Goal: Information Seeking & Learning: Learn about a topic

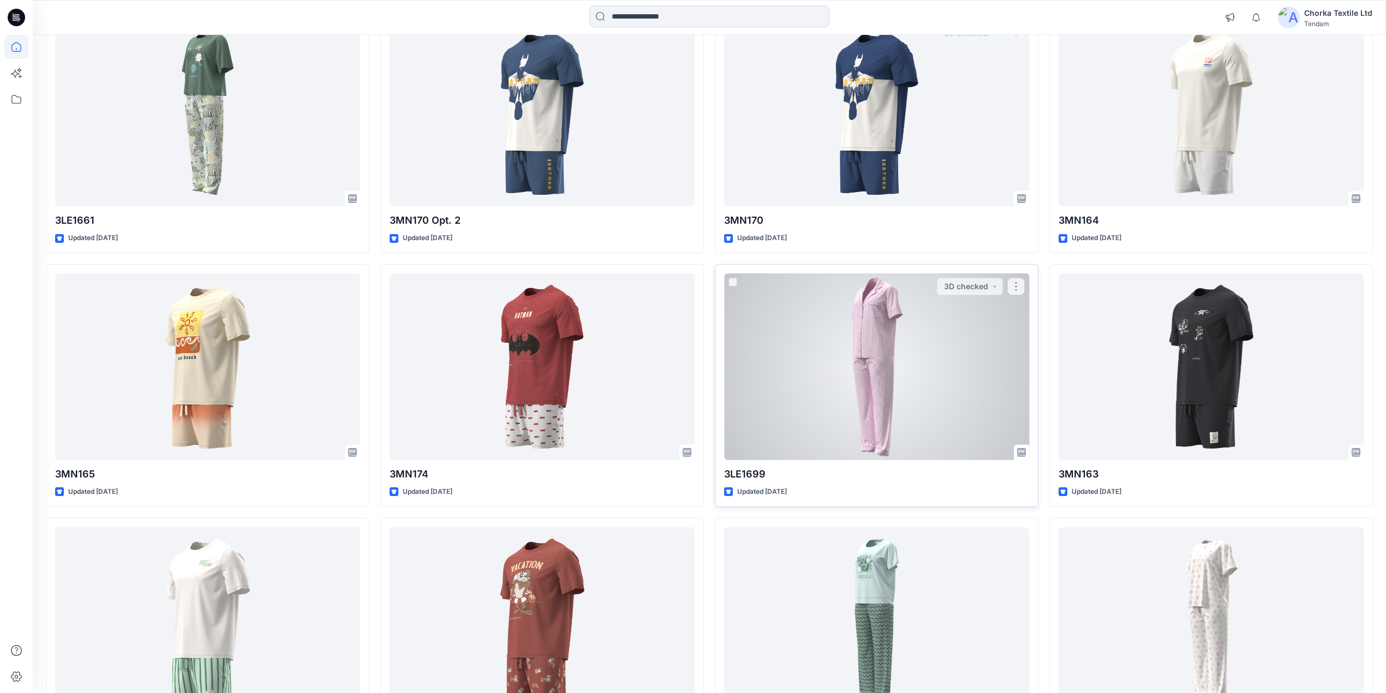
scroll to position [363, 0]
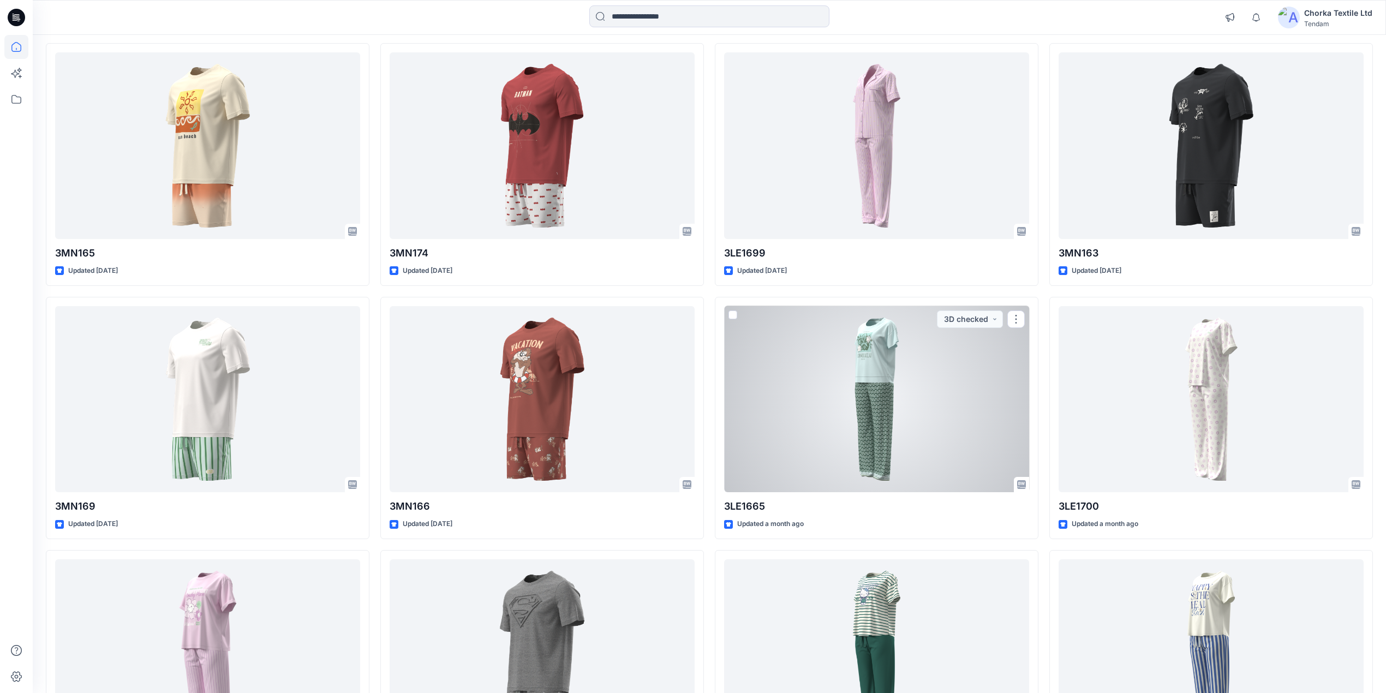
click at [859, 380] on div at bounding box center [876, 399] width 305 height 187
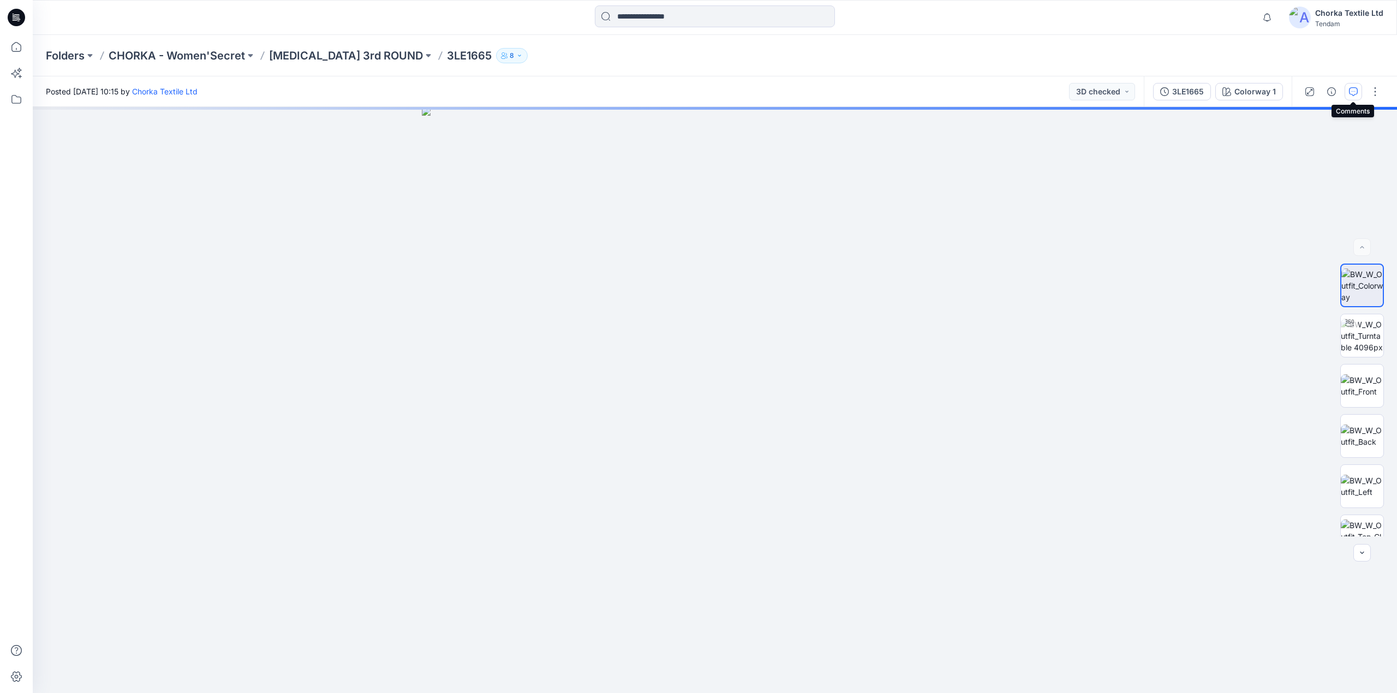
click at [1351, 91] on icon "button" at bounding box center [1353, 91] width 9 height 9
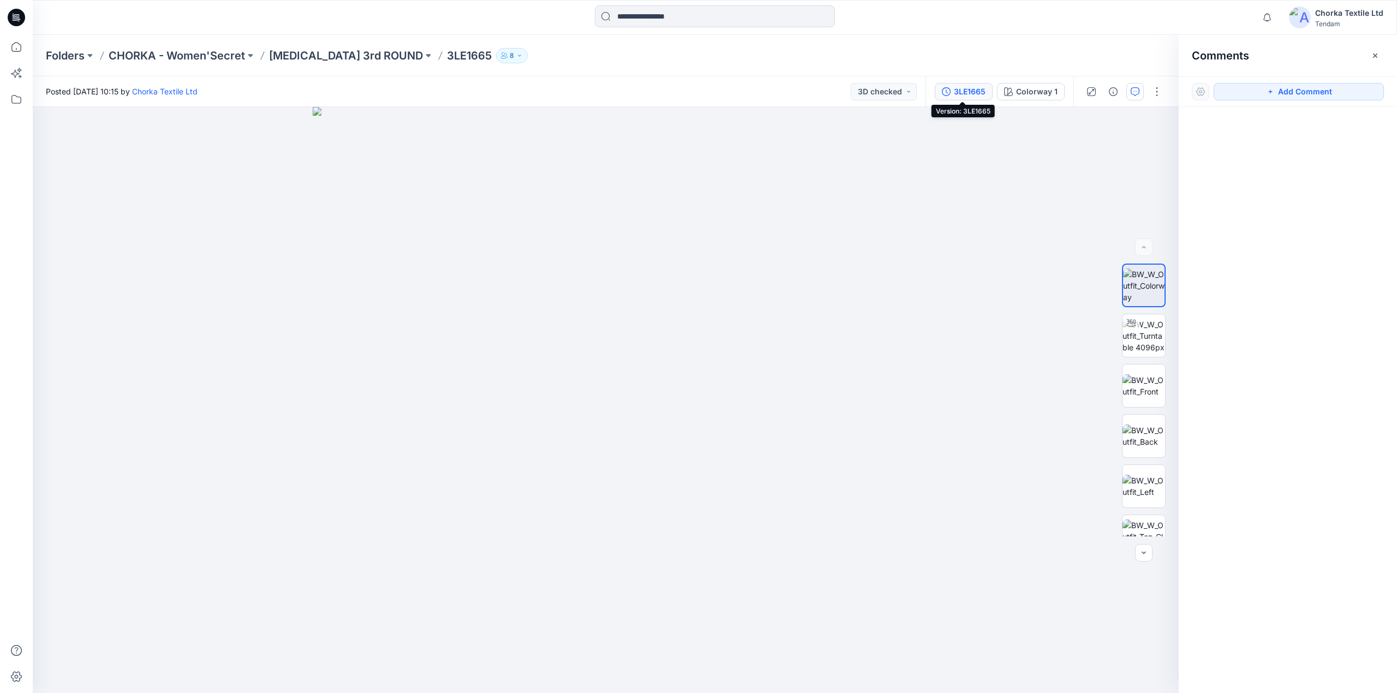
click at [967, 89] on div "3LE1665" at bounding box center [970, 92] width 32 height 12
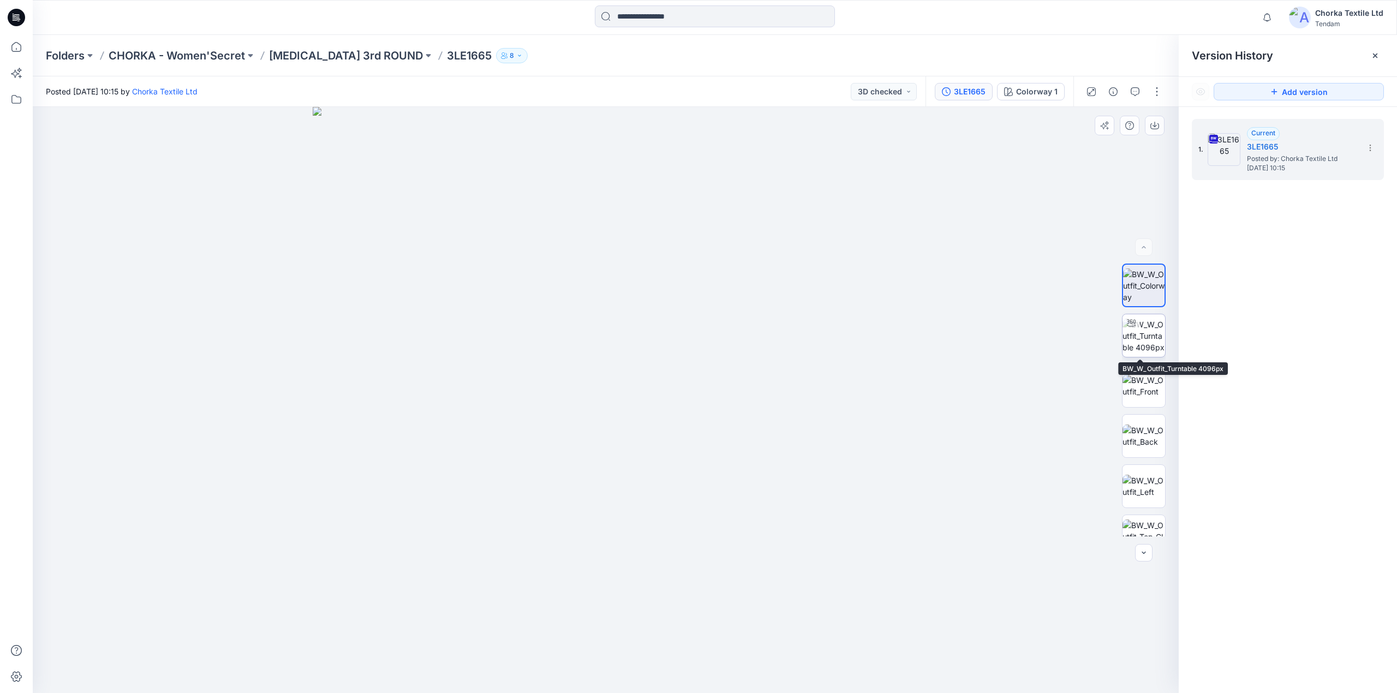
click at [1141, 330] on img at bounding box center [1143, 336] width 43 height 34
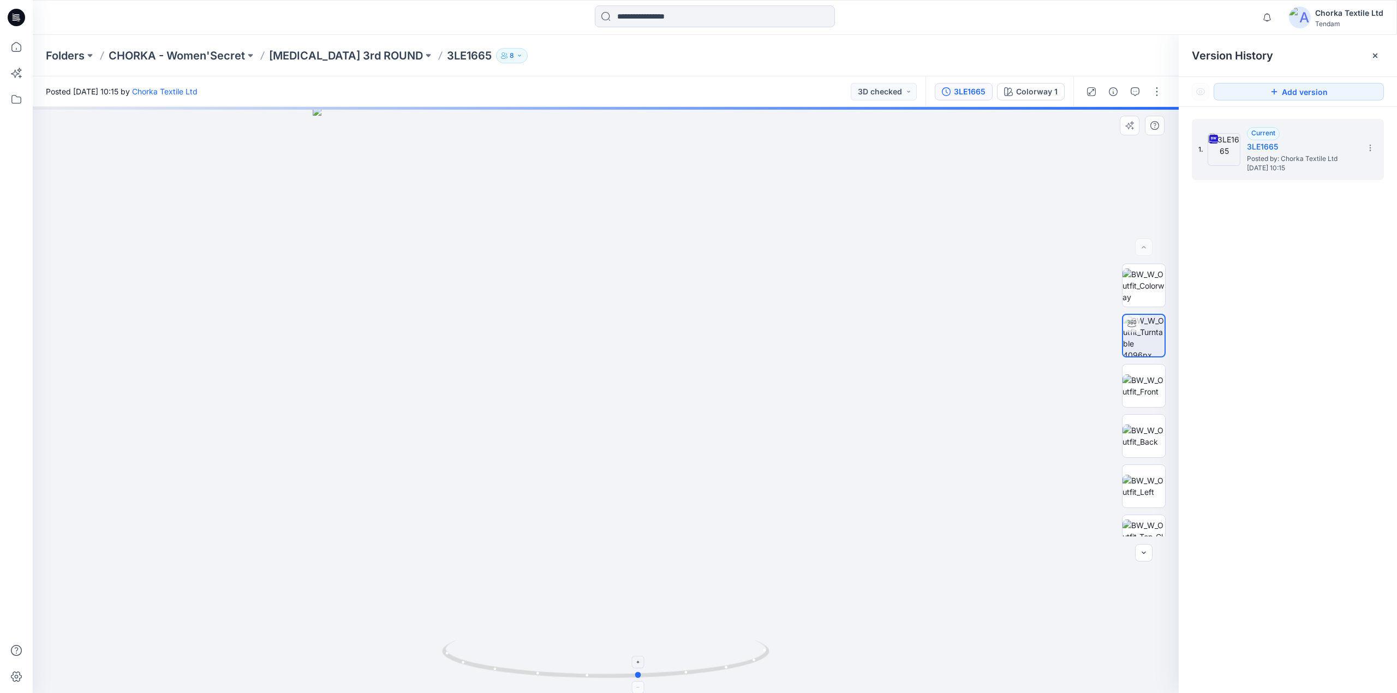
drag, startPoint x: 743, startPoint y: 660, endPoint x: 450, endPoint y: 655, distance: 293.6
click at [450, 655] on icon at bounding box center [607, 660] width 330 height 41
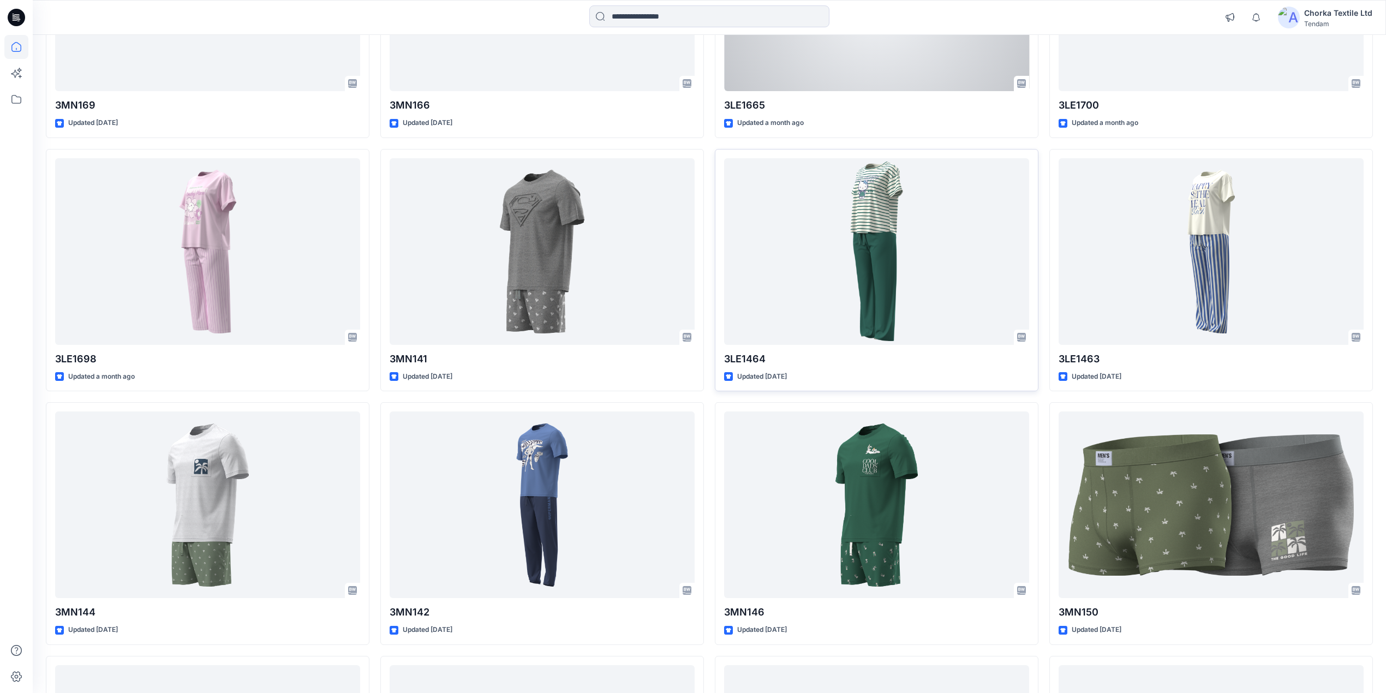
scroll to position [765, 0]
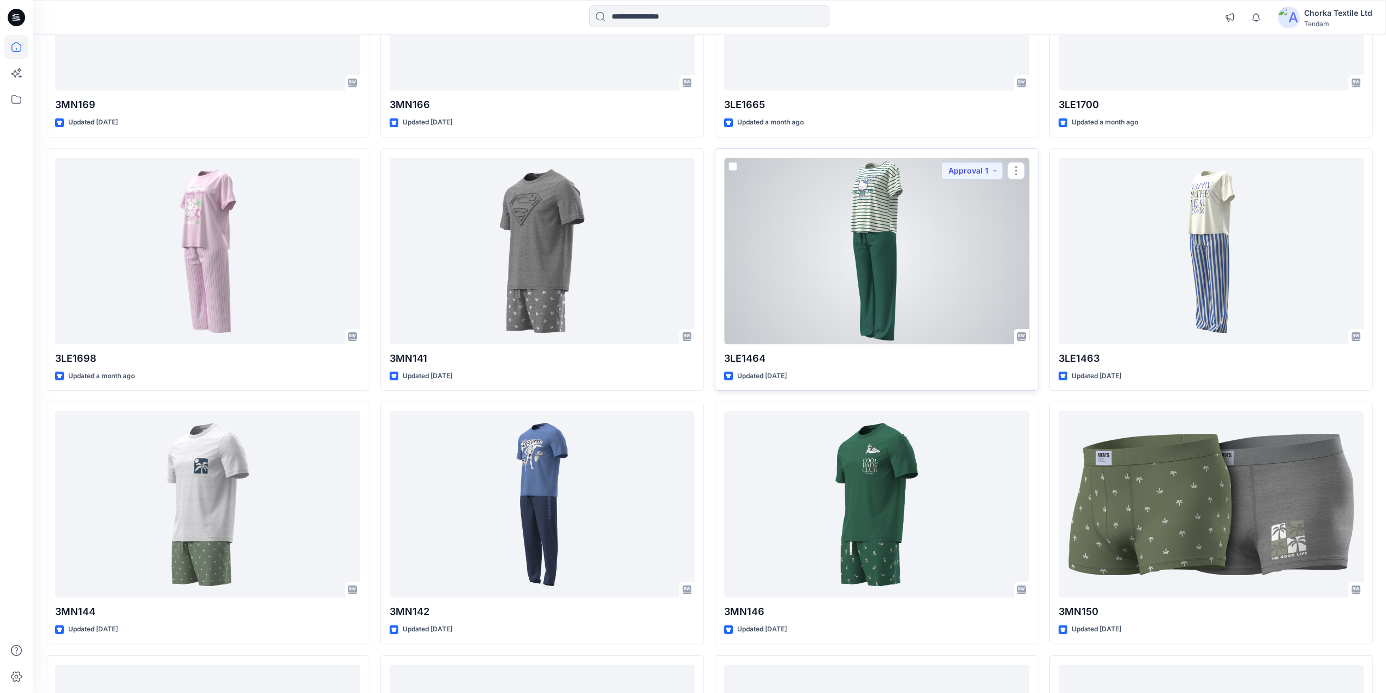
click at [900, 283] on div at bounding box center [876, 251] width 305 height 187
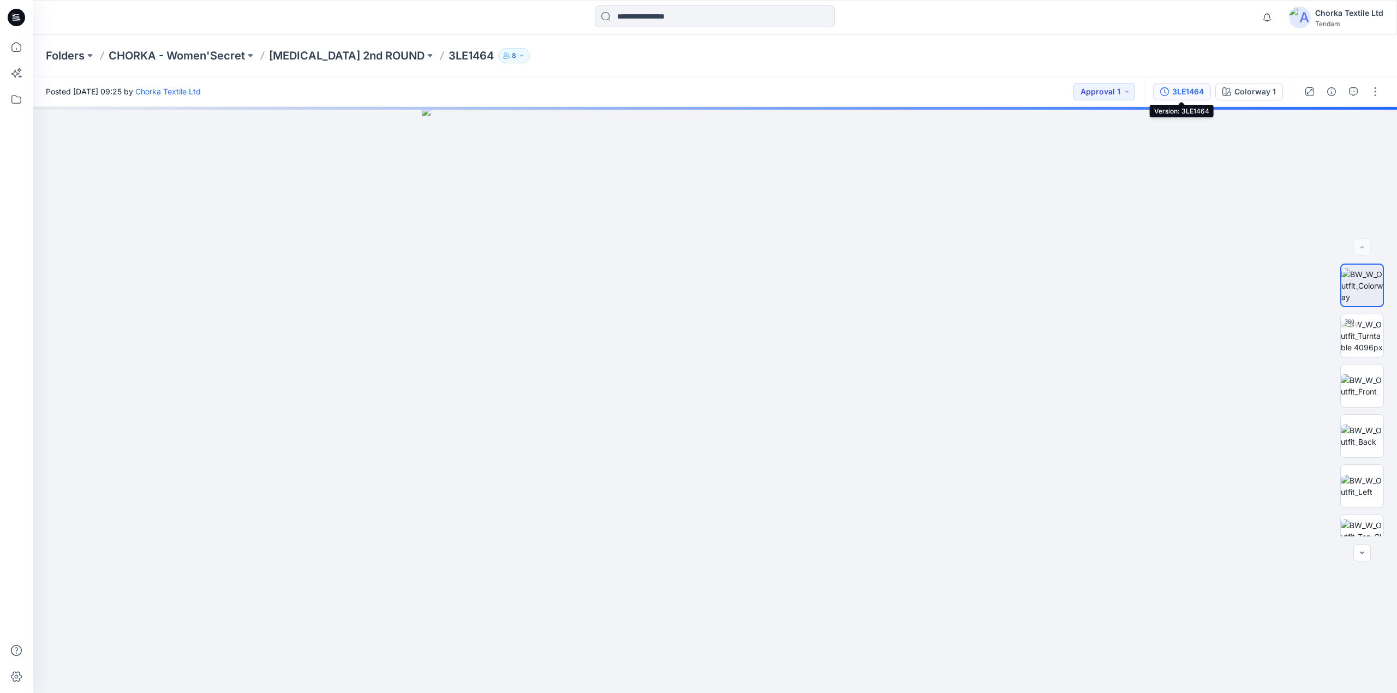
click at [1199, 88] on div "3LE1464" at bounding box center [1188, 92] width 32 height 12
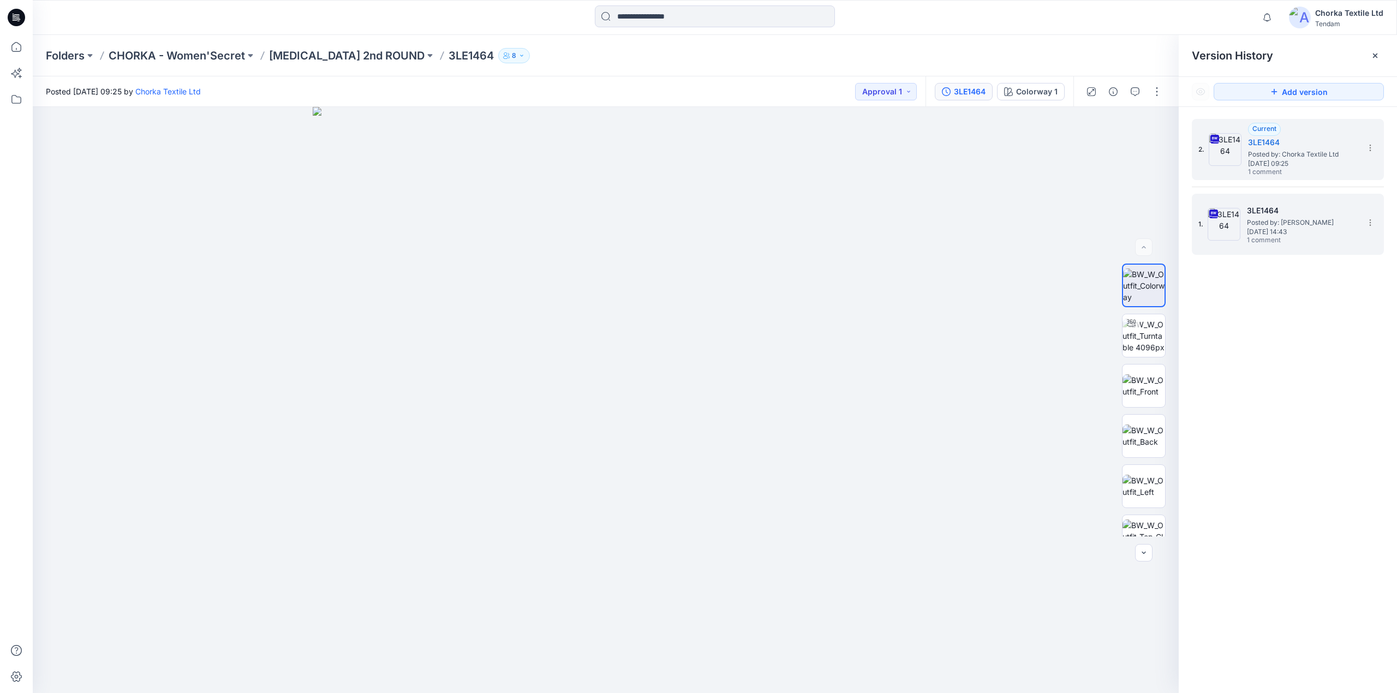
click at [1276, 240] on span "1 comment" at bounding box center [1285, 240] width 76 height 9
click at [1133, 91] on icon "button" at bounding box center [1135, 91] width 4 height 1
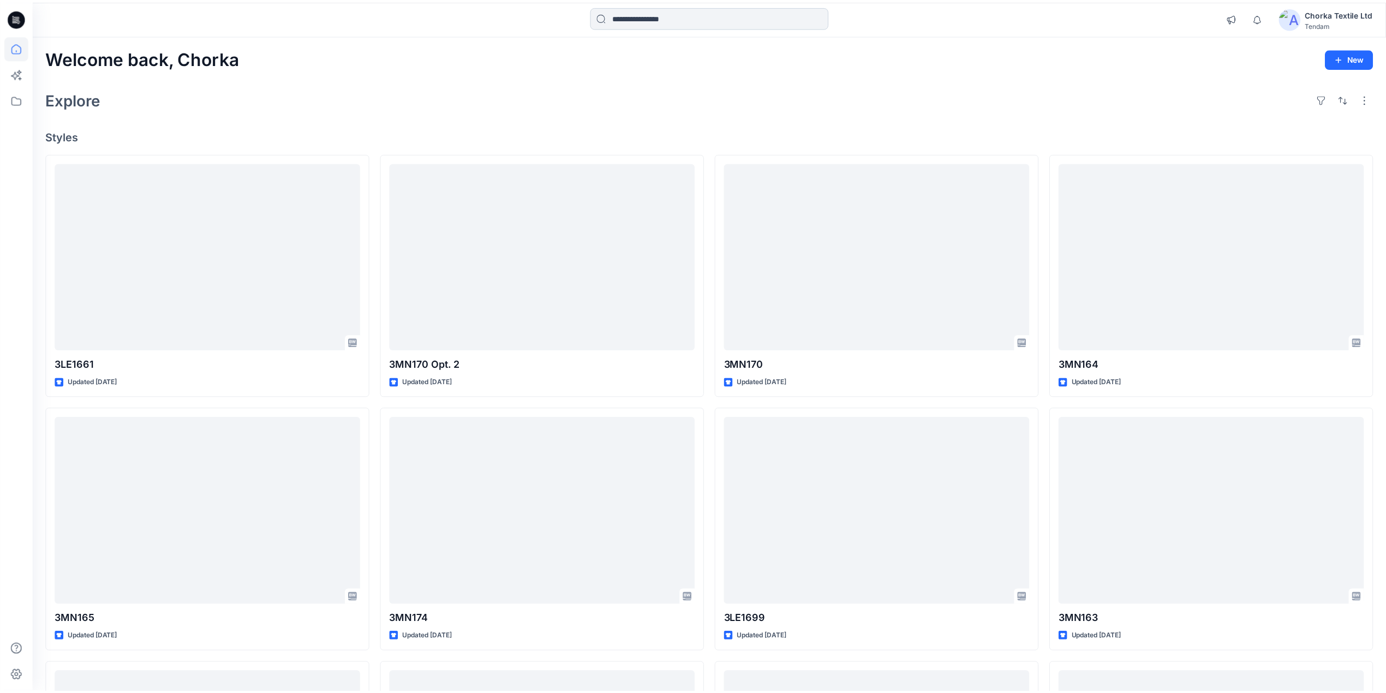
scroll to position [765, 0]
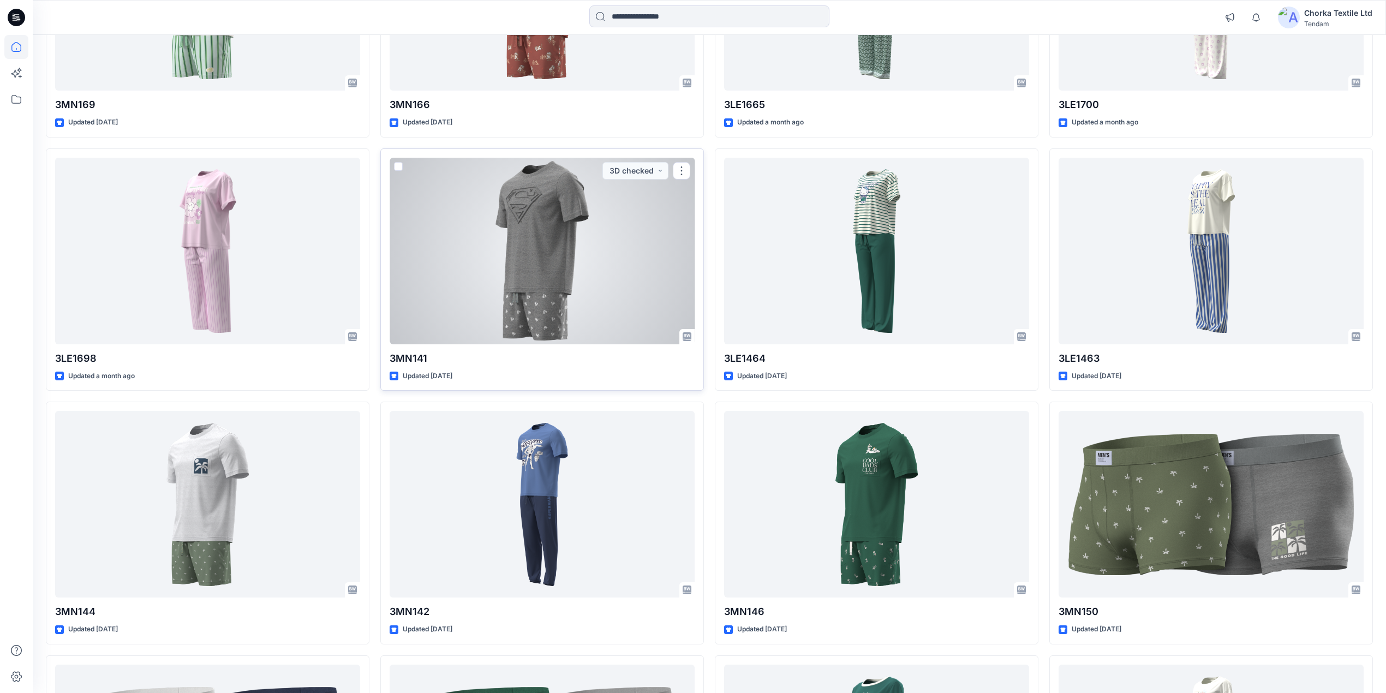
click at [537, 255] on div at bounding box center [542, 251] width 305 height 187
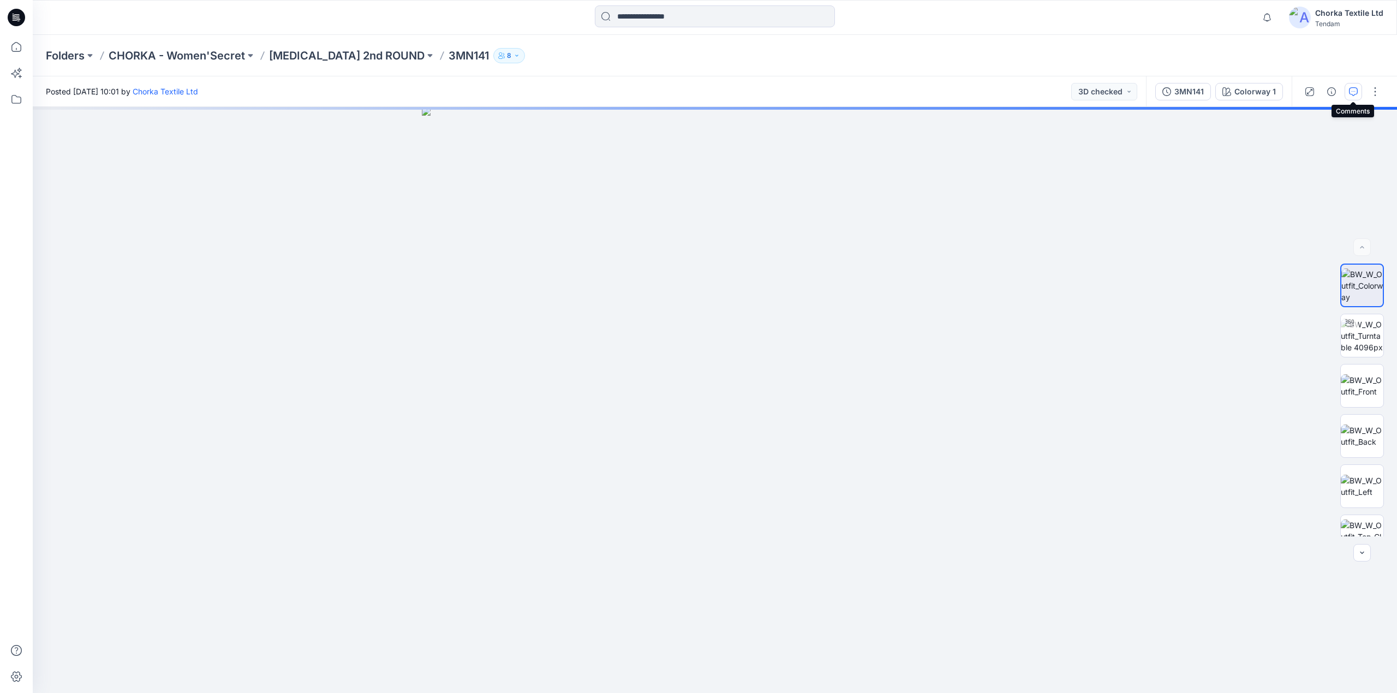
click at [1354, 94] on icon "button" at bounding box center [1353, 91] width 9 height 9
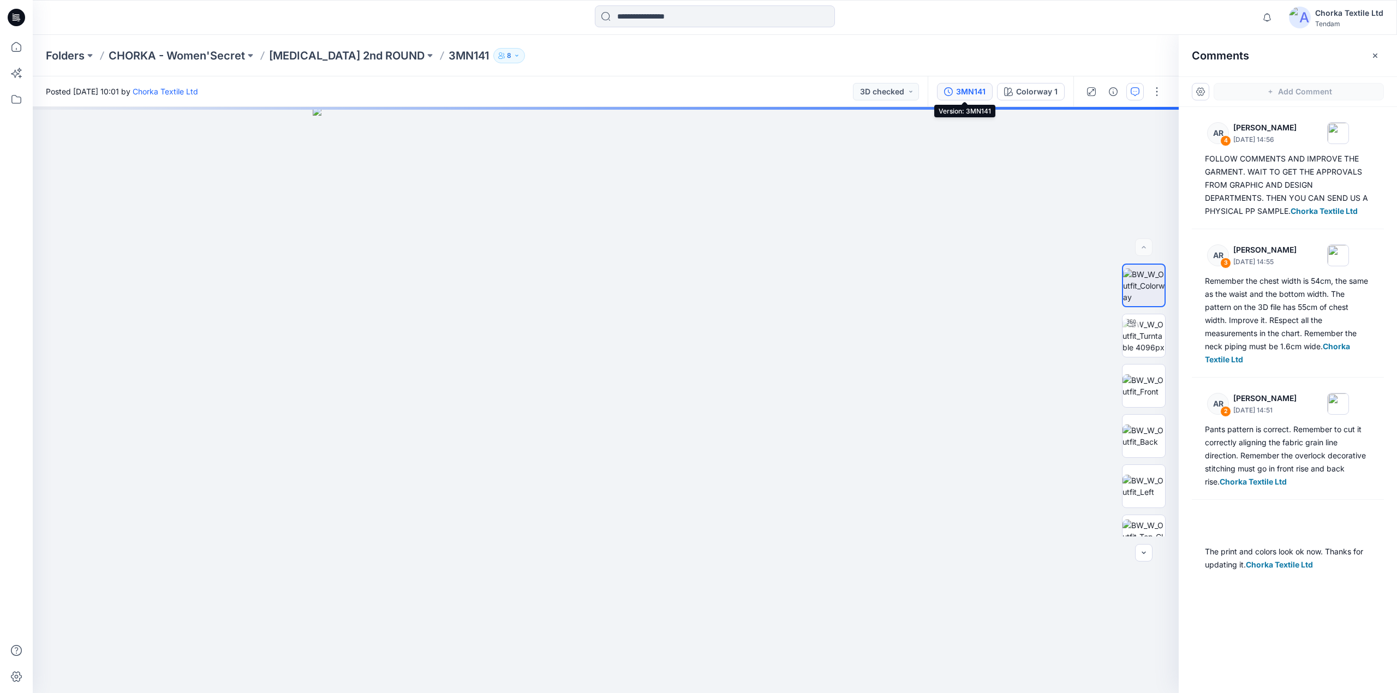
click at [979, 90] on div "3MN141" at bounding box center [970, 92] width 29 height 12
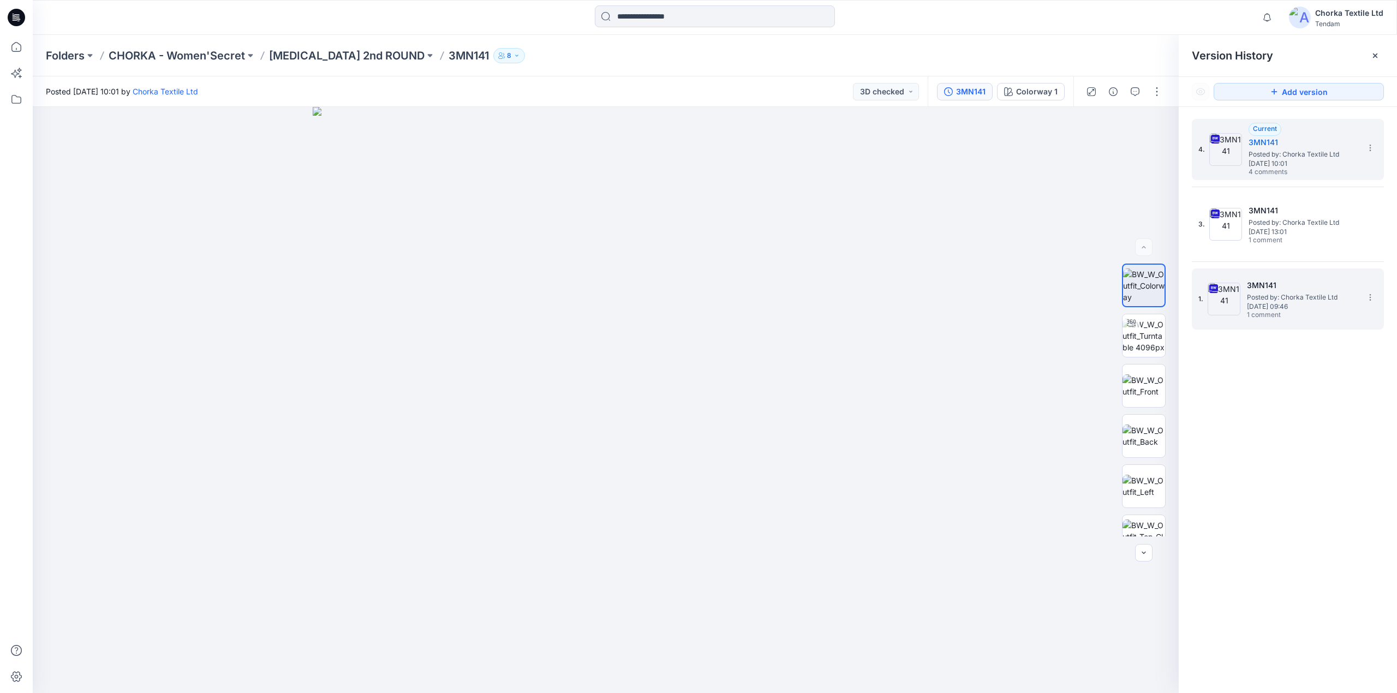
click at [1288, 299] on span "Posted by: Chorka Textile Ltd" at bounding box center [1301, 297] width 109 height 11
click at [1135, 85] on button "button" at bounding box center [1134, 91] width 17 height 17
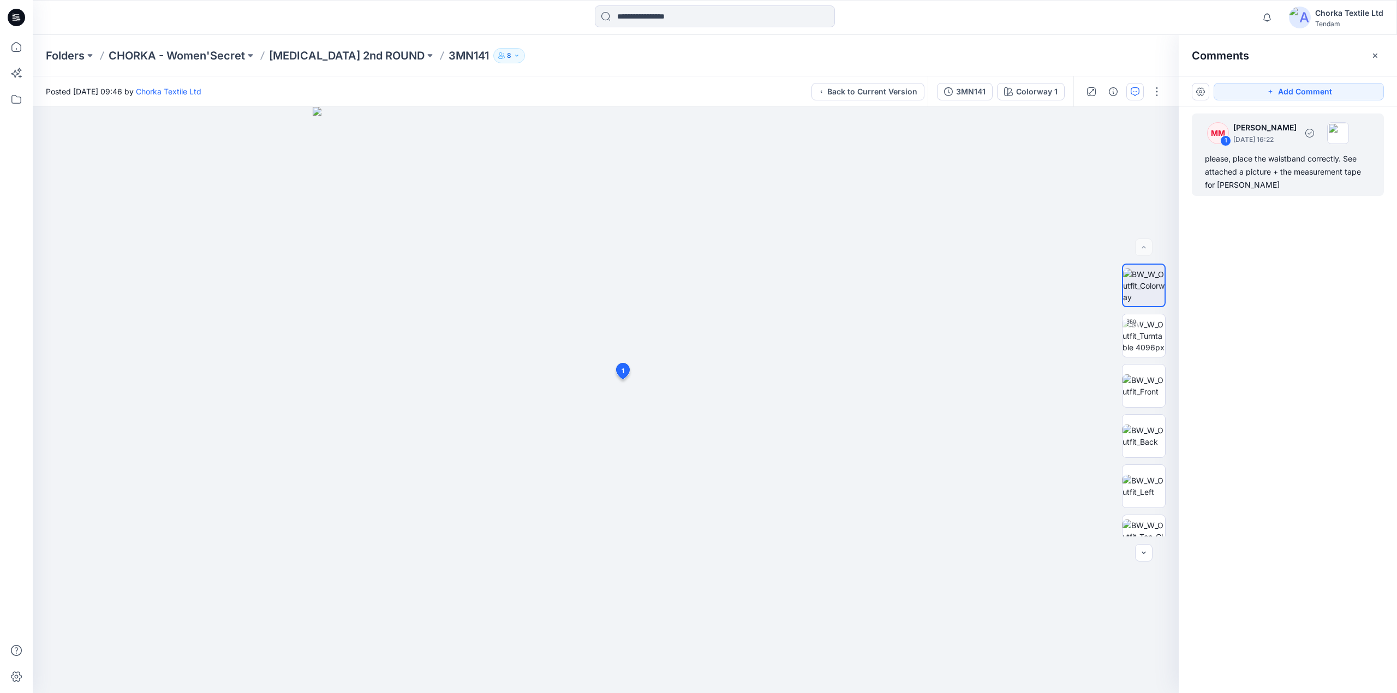
click at [1290, 167] on div "please, place the waistband correctly. See attached a picture + the measurement…" at bounding box center [1288, 171] width 166 height 39
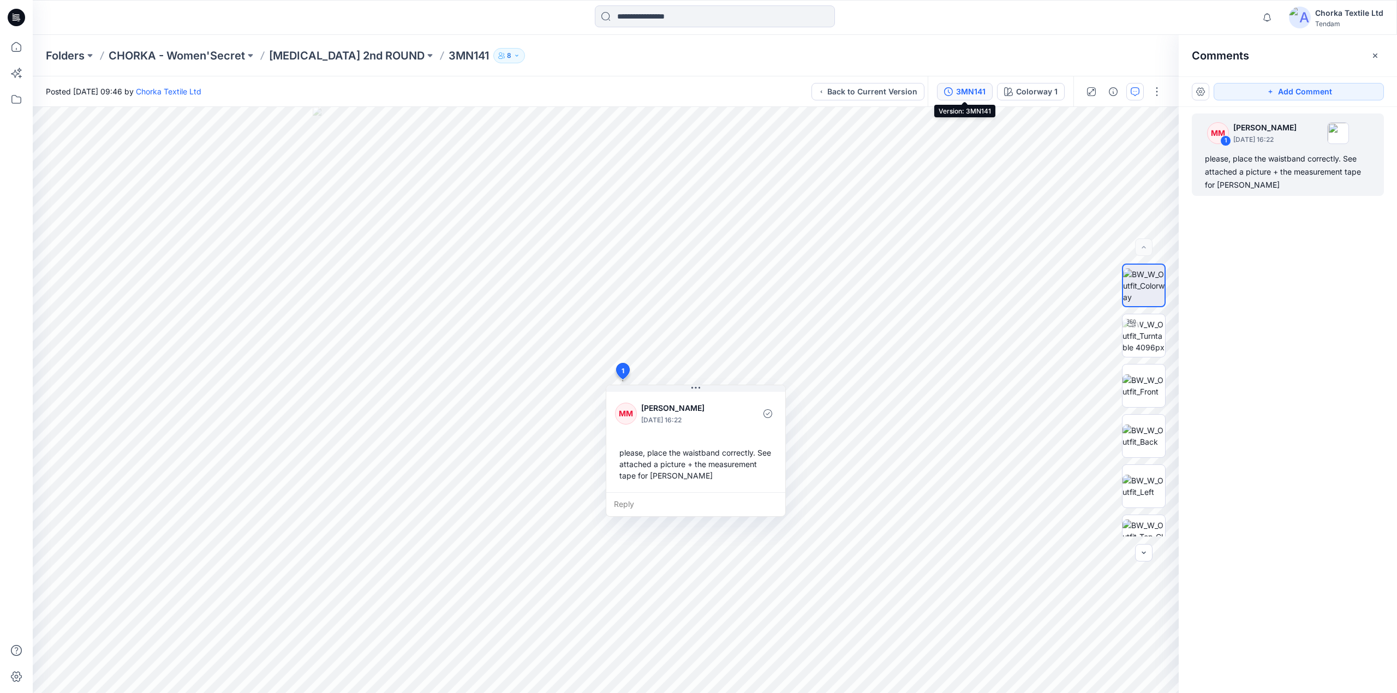
click at [961, 86] on div "3MN141" at bounding box center [970, 92] width 29 height 12
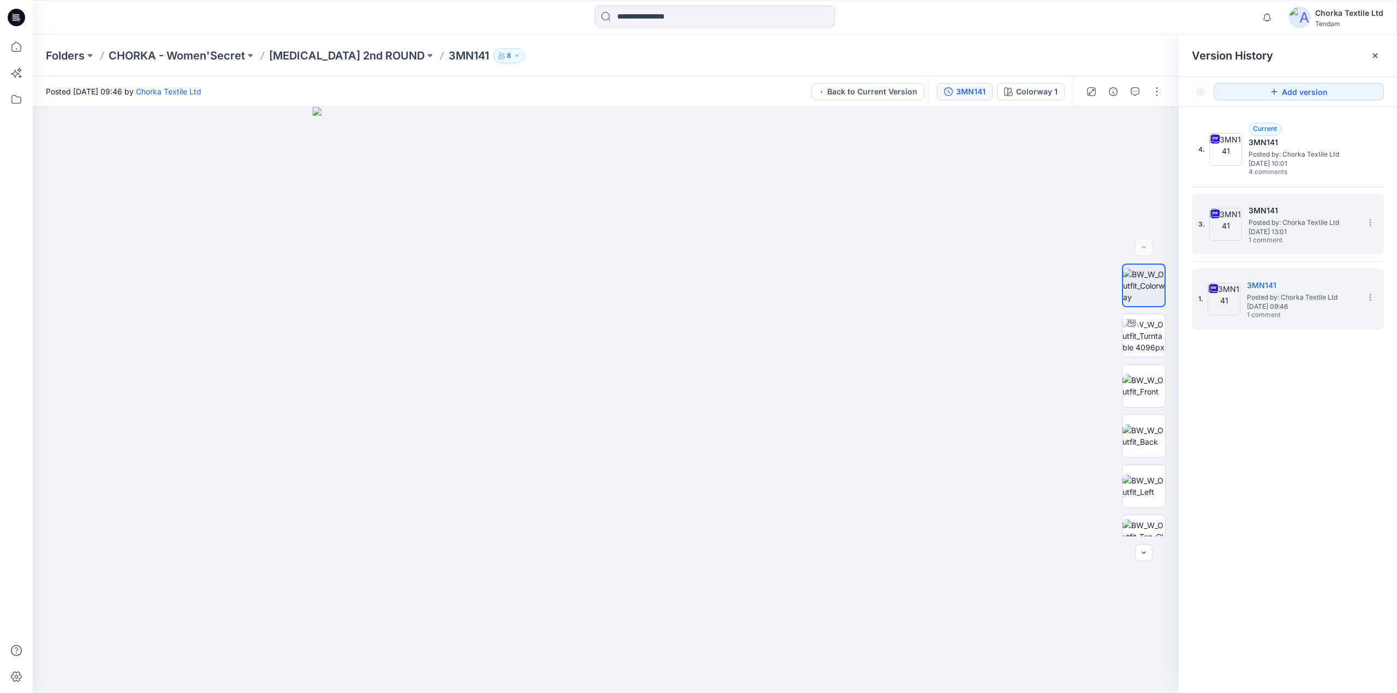
click at [1255, 228] on span "[DATE] 13:01" at bounding box center [1302, 232] width 109 height 8
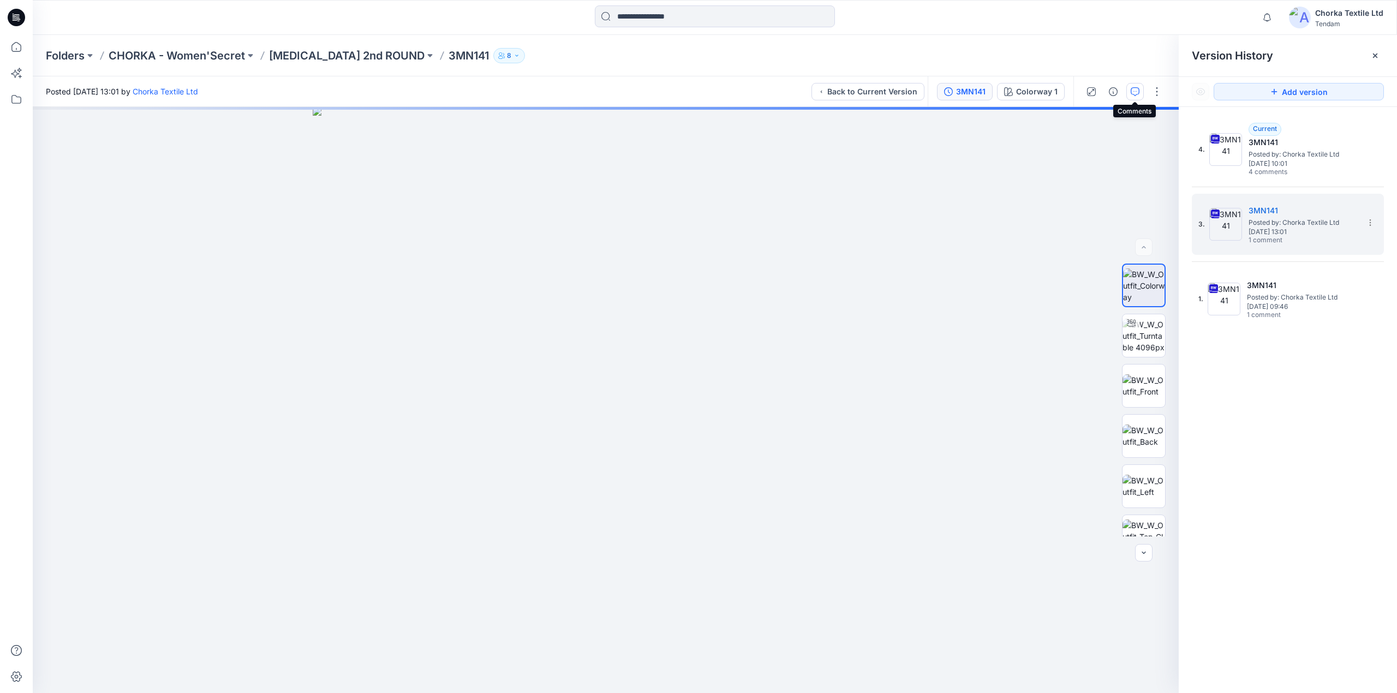
click at [1138, 92] on icon "button" at bounding box center [1134, 91] width 9 height 9
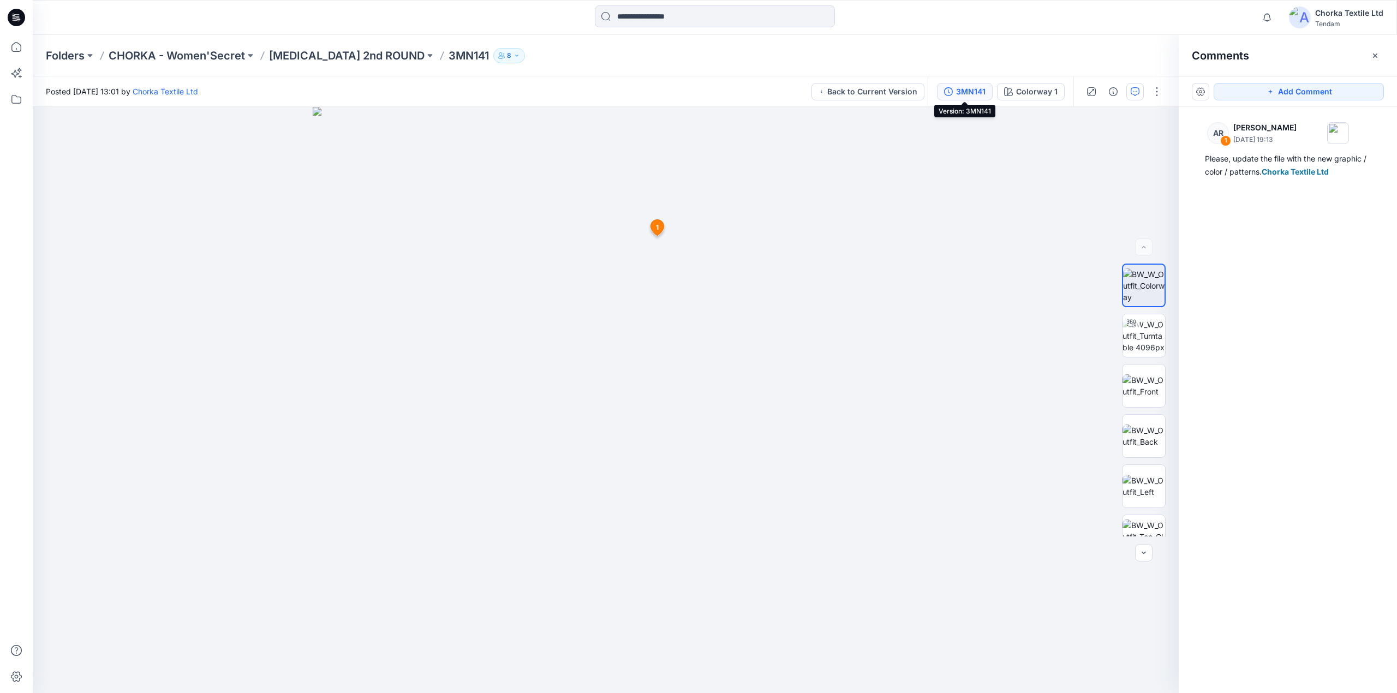
click at [963, 92] on div "3MN141" at bounding box center [970, 92] width 29 height 12
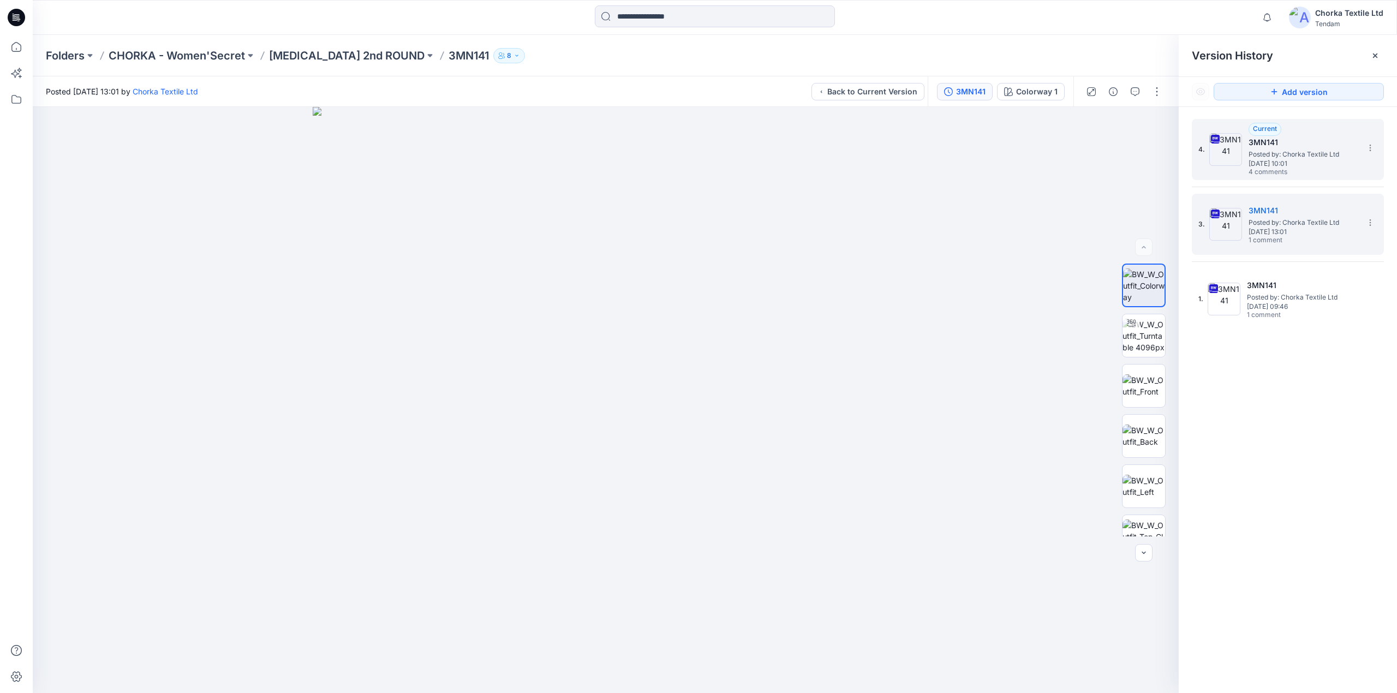
click at [1321, 160] on span "[DATE] 10:01" at bounding box center [1302, 164] width 109 height 8
click at [1137, 92] on icon "button" at bounding box center [1134, 91] width 9 height 9
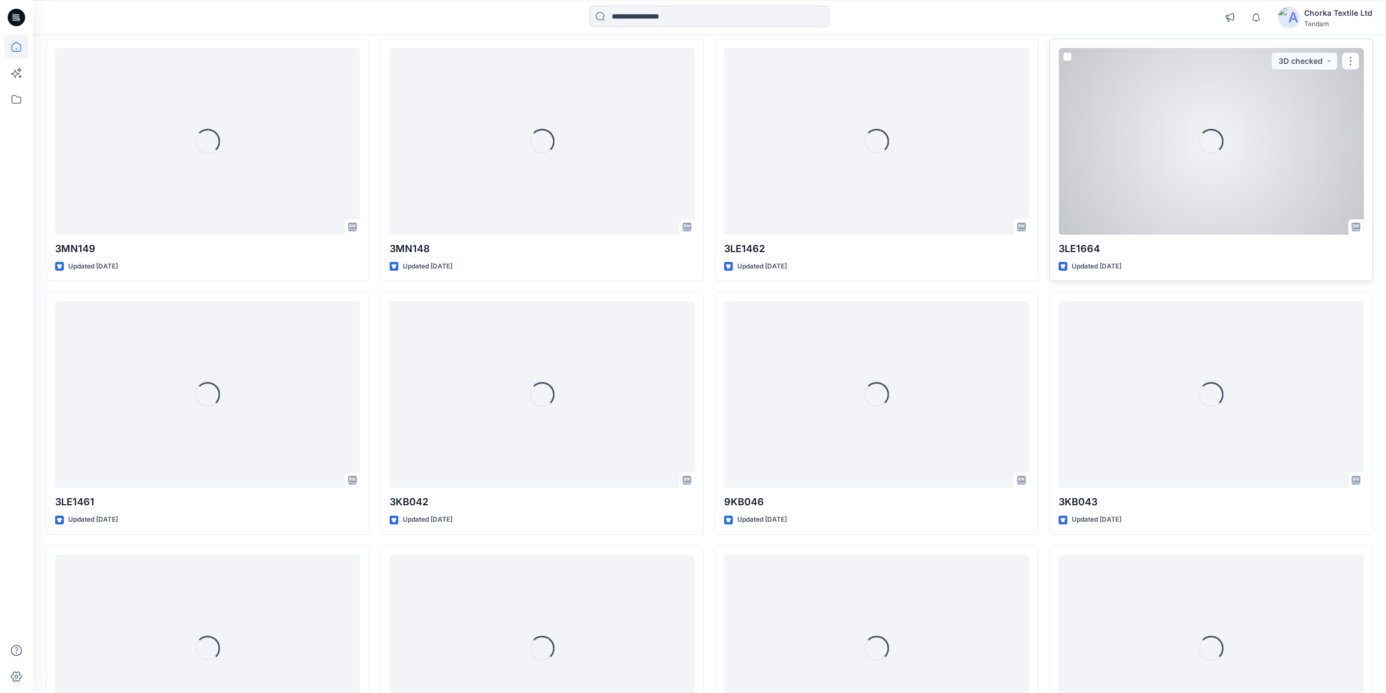
scroll to position [1565, 0]
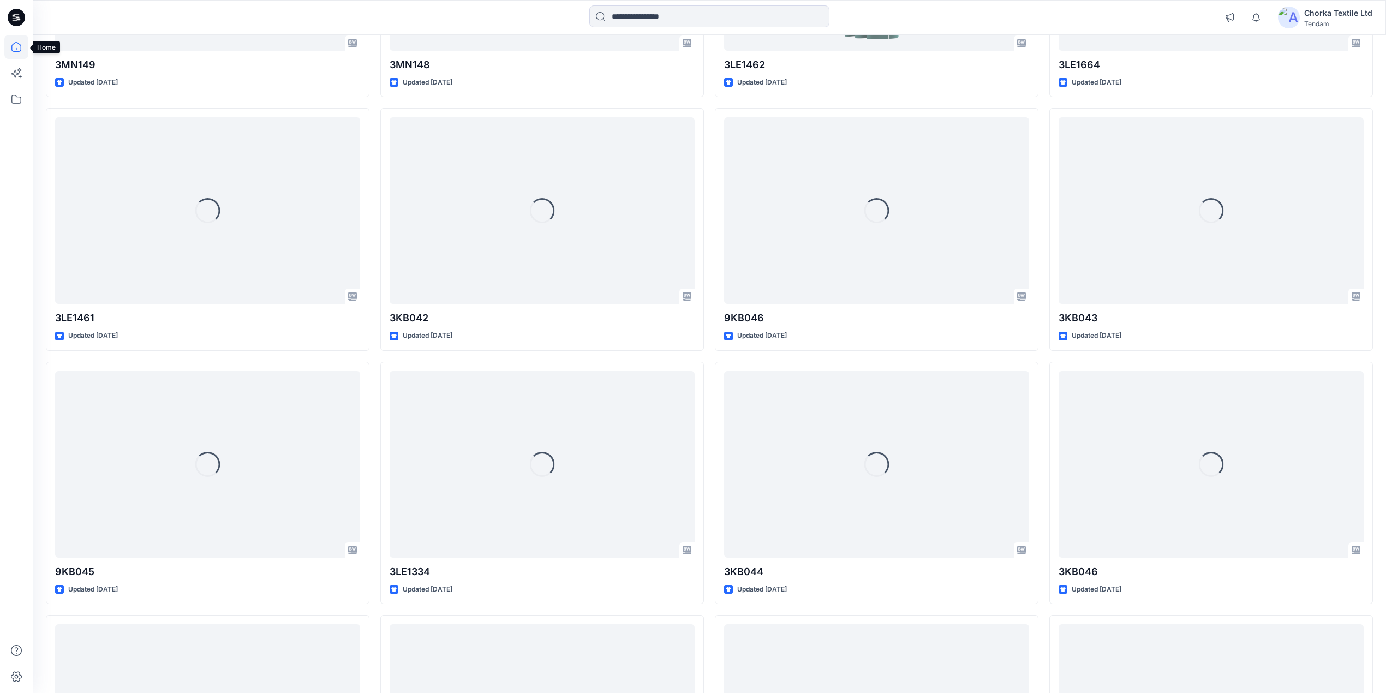
click at [12, 46] on icon at bounding box center [16, 47] width 24 height 24
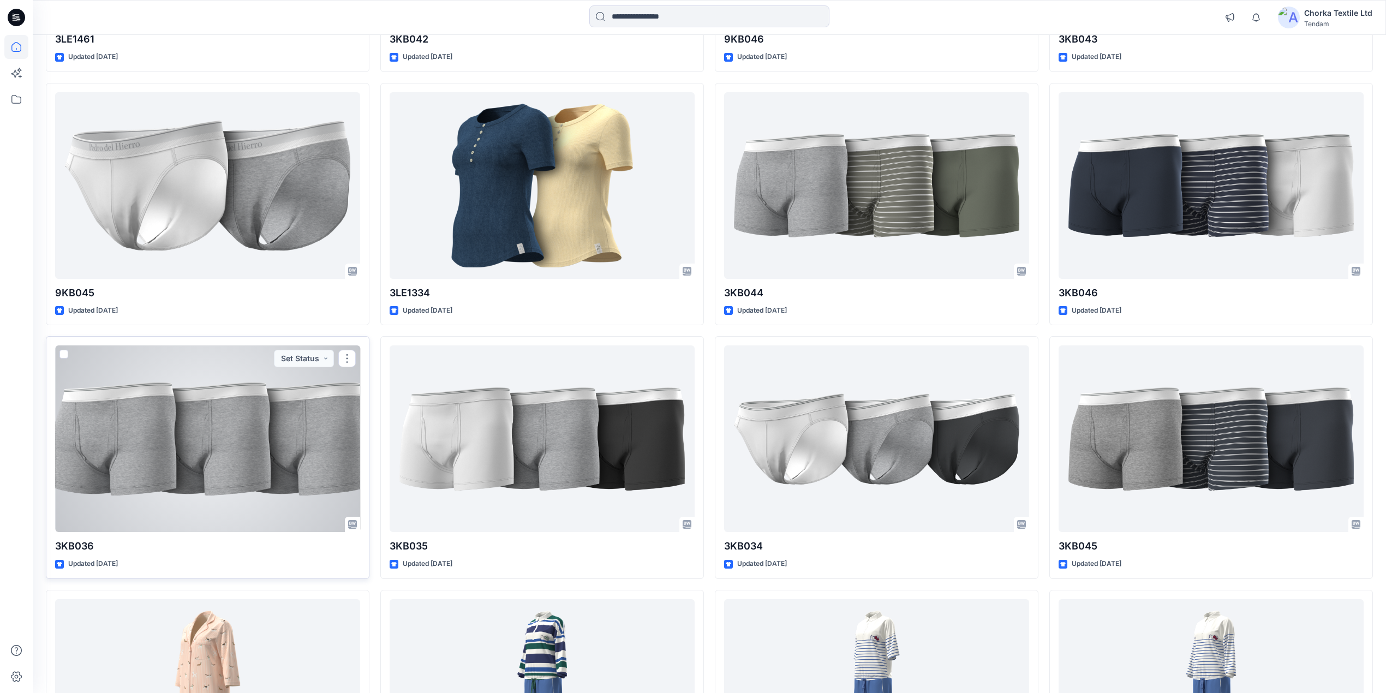
scroll to position [1638, 0]
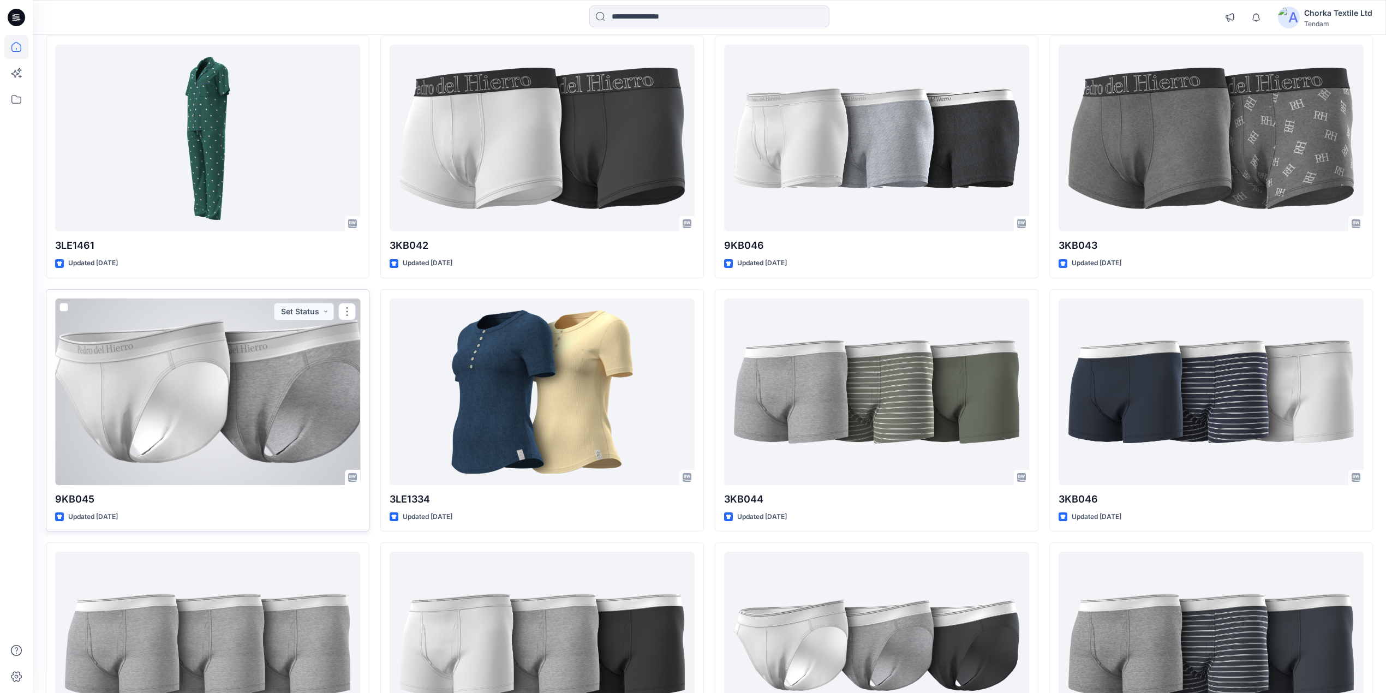
click at [201, 406] on div at bounding box center [207, 391] width 305 height 187
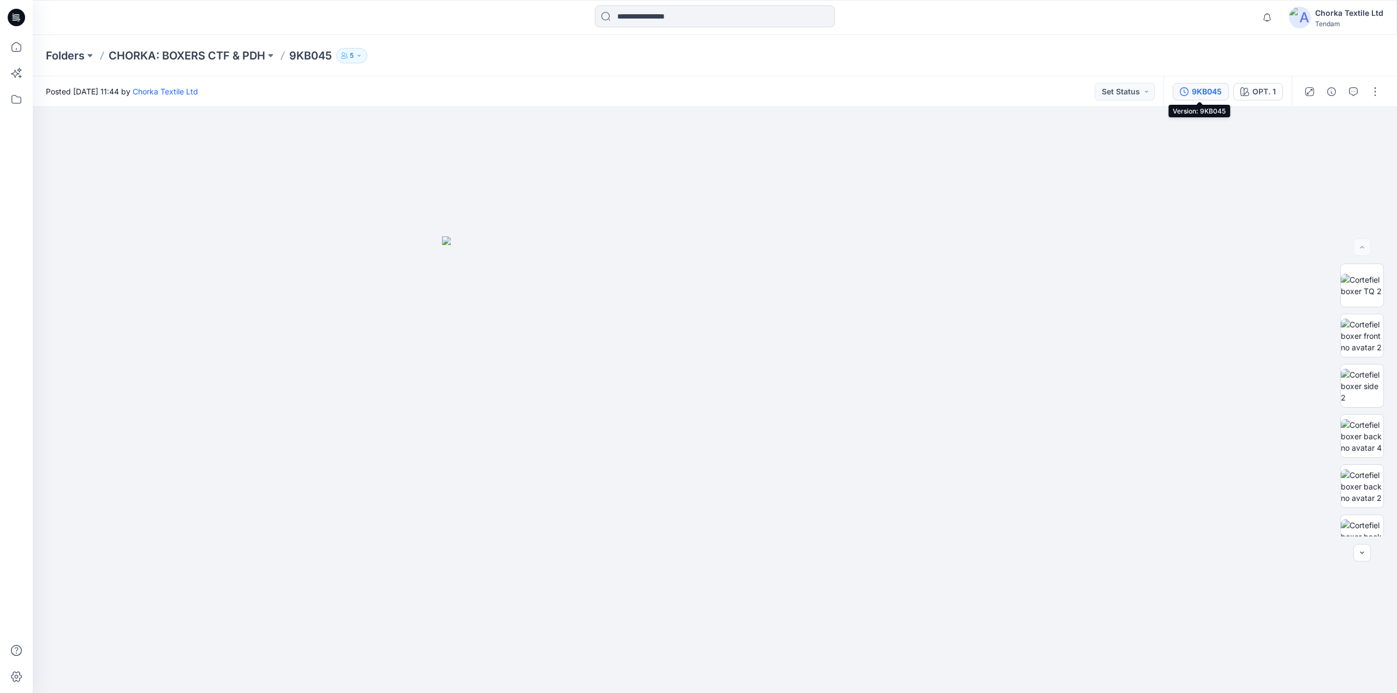
click at [1204, 88] on div "9KB045" at bounding box center [1207, 92] width 30 height 12
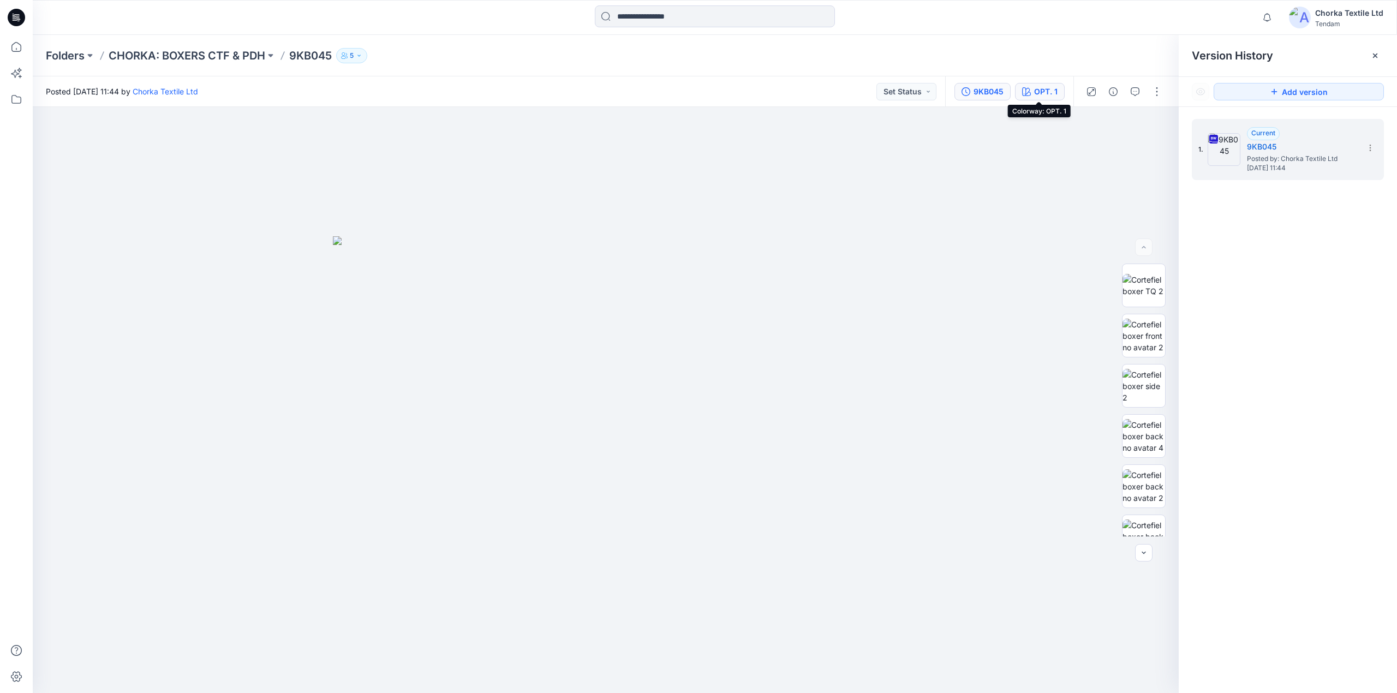
click at [1044, 87] on button "OPT. 1" at bounding box center [1040, 91] width 50 height 17
click at [1246, 190] on p "OPT. 2" at bounding box center [1247, 189] width 25 height 11
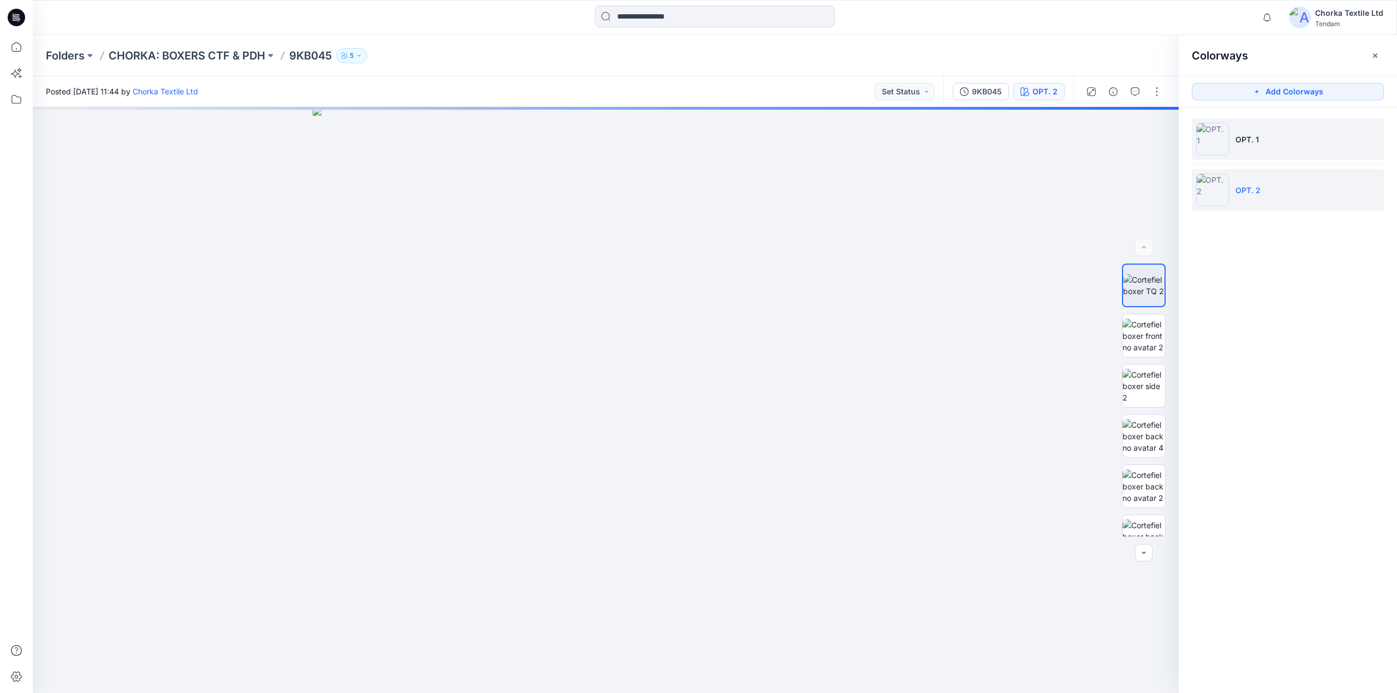
click at [1261, 139] on li "OPT. 1" at bounding box center [1288, 138] width 192 height 41
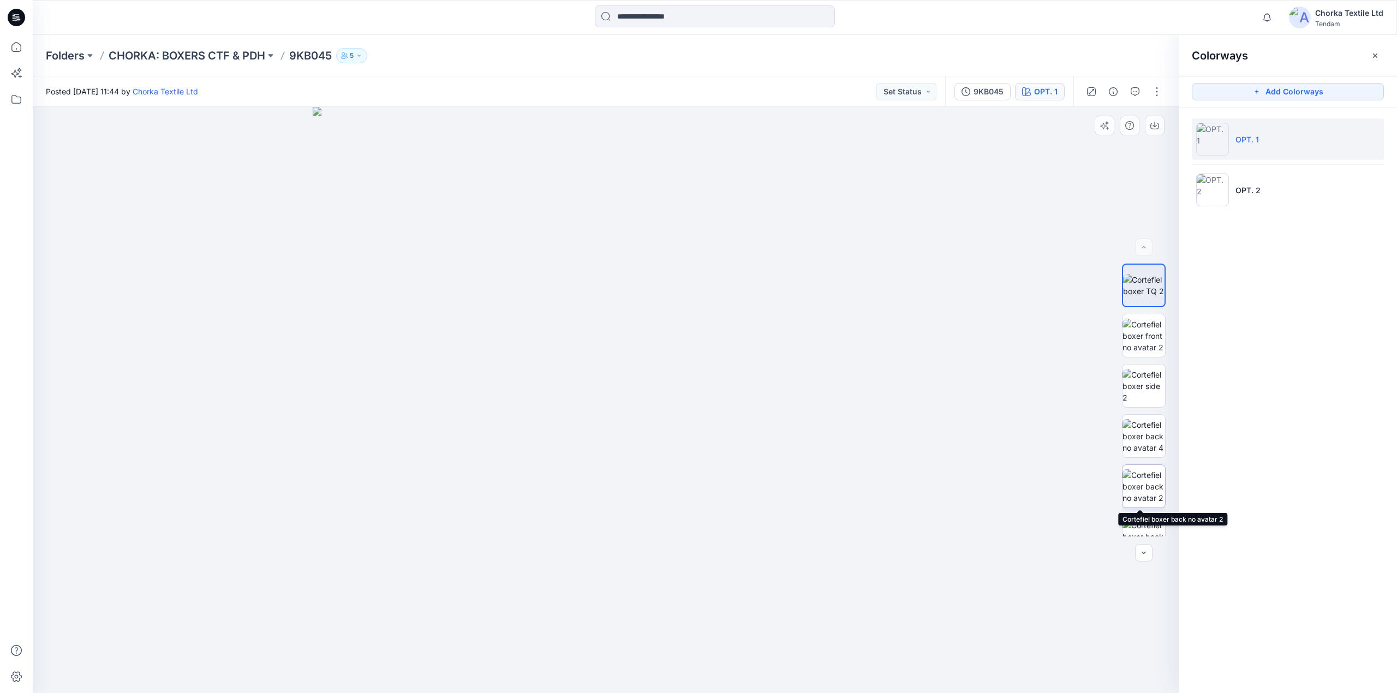
click at [1137, 475] on img at bounding box center [1143, 486] width 43 height 34
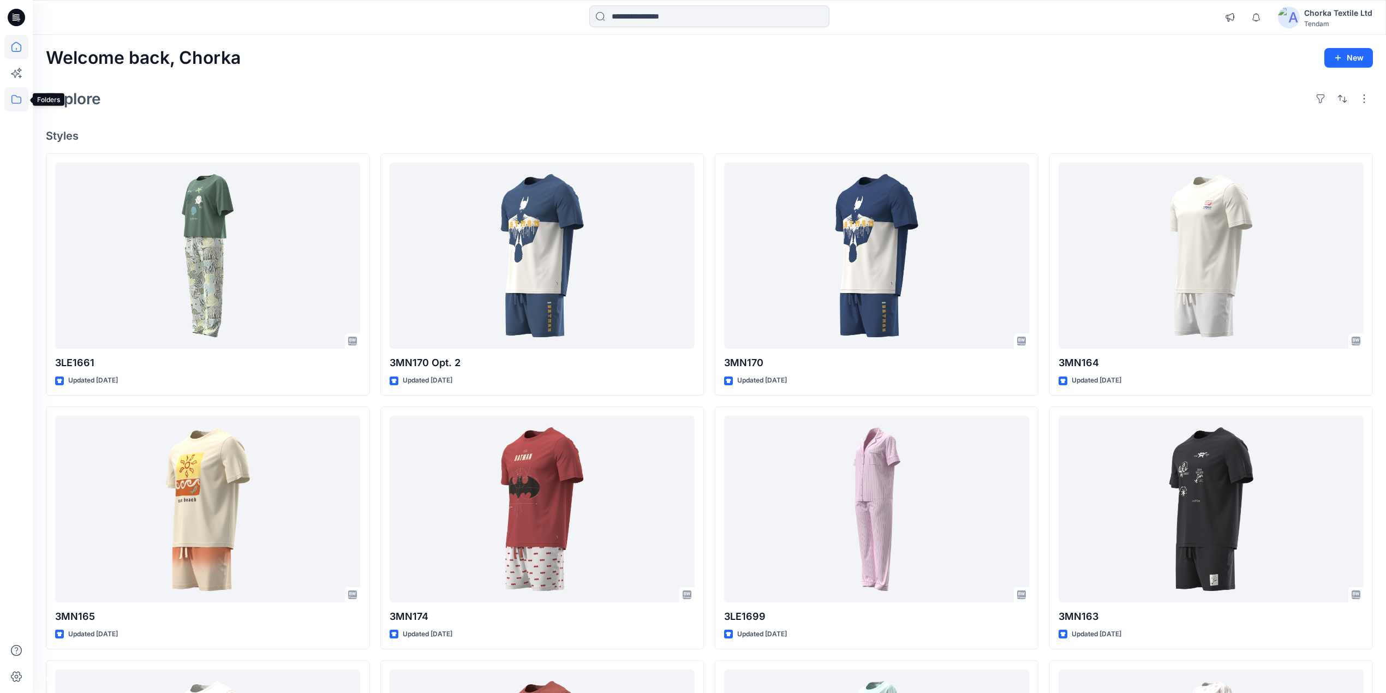
click at [16, 97] on icon at bounding box center [16, 99] width 24 height 24
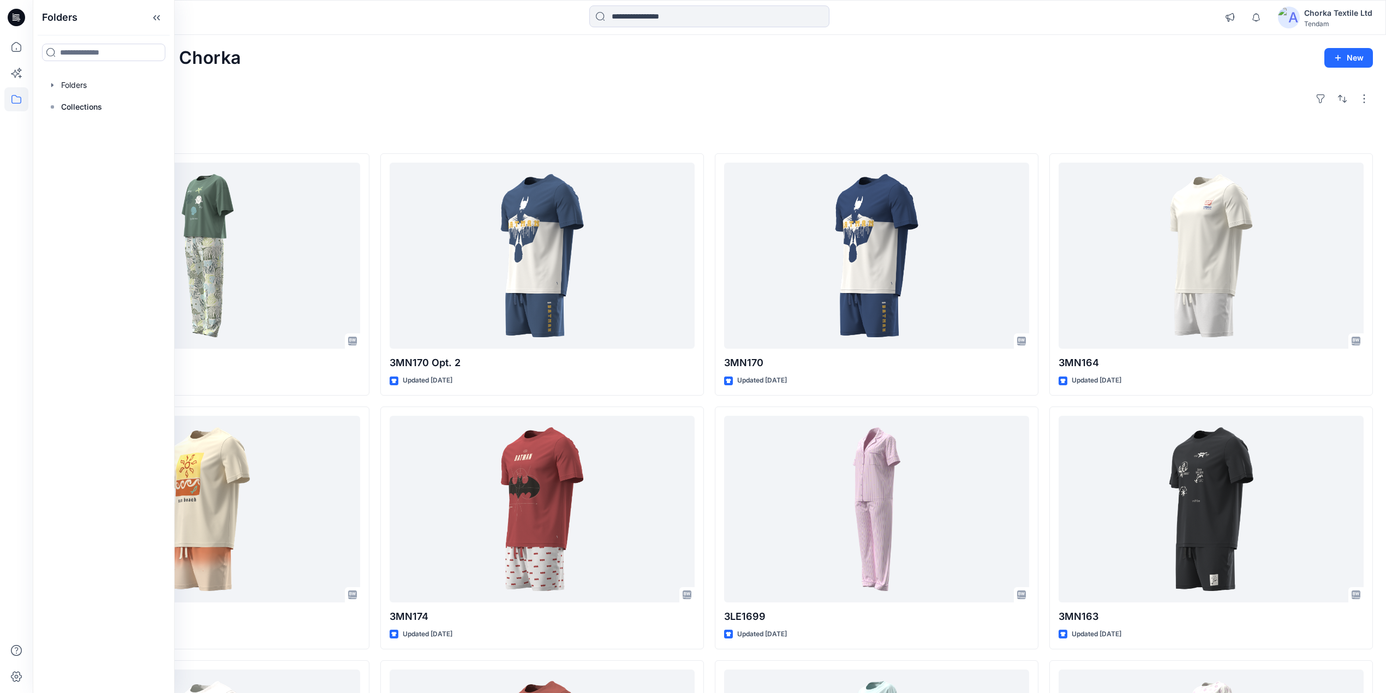
click at [362, 86] on div "Explore" at bounding box center [709, 99] width 1327 height 26
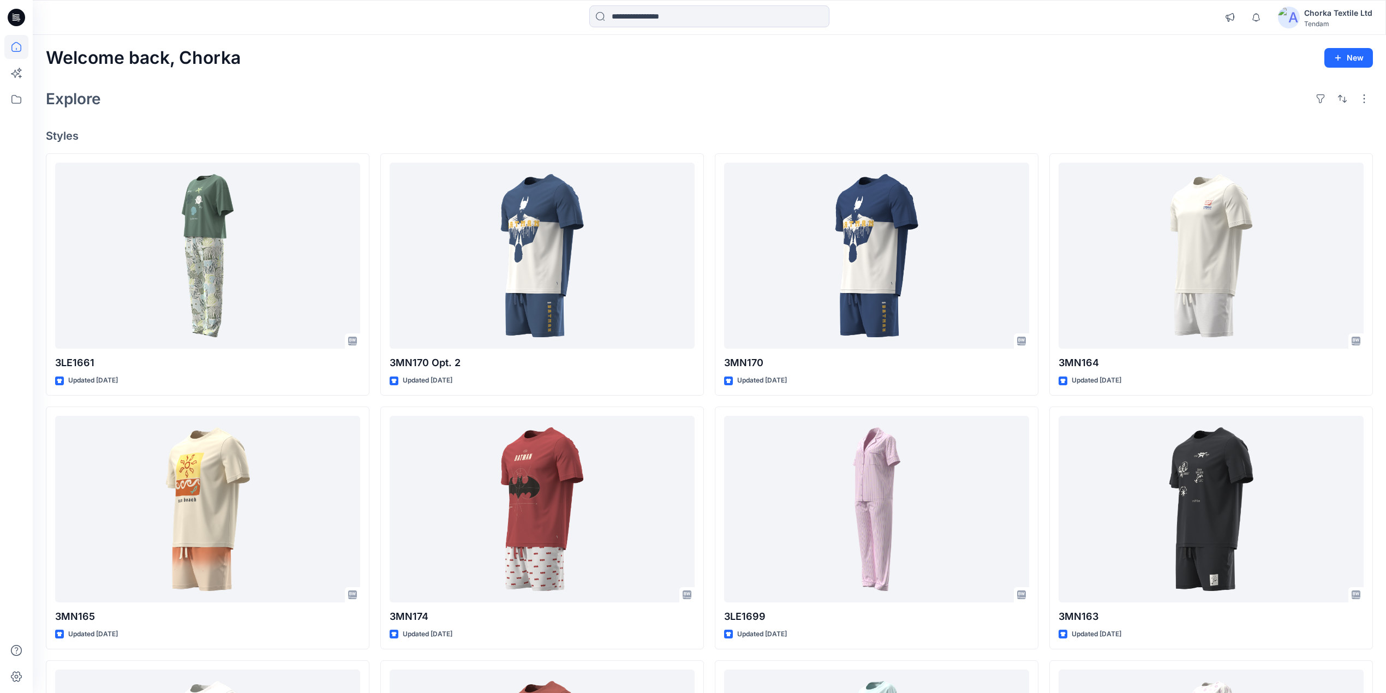
click at [16, 16] on icon at bounding box center [17, 16] width 5 height 1
click at [15, 15] on icon at bounding box center [16, 17] width 17 height 17
click at [17, 41] on icon at bounding box center [16, 47] width 24 height 24
click at [13, 99] on icon at bounding box center [16, 99] width 24 height 24
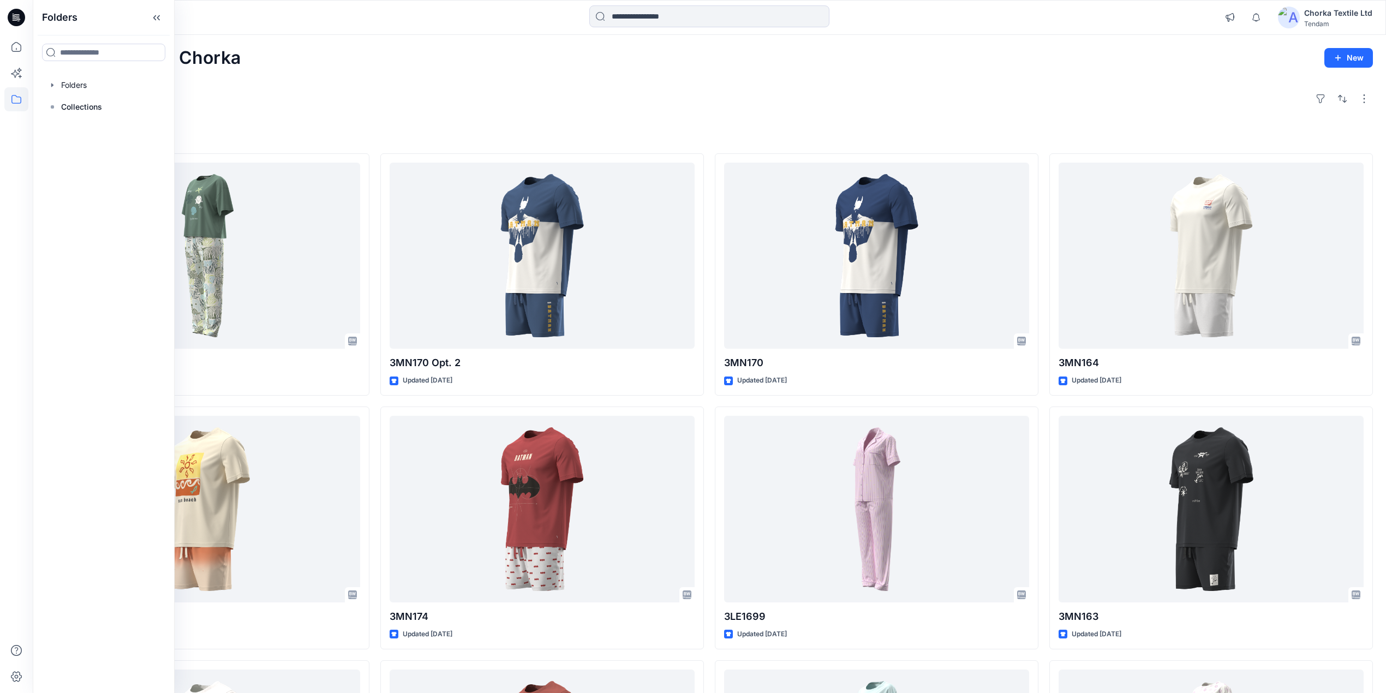
click at [9, 14] on icon at bounding box center [16, 17] width 17 height 17
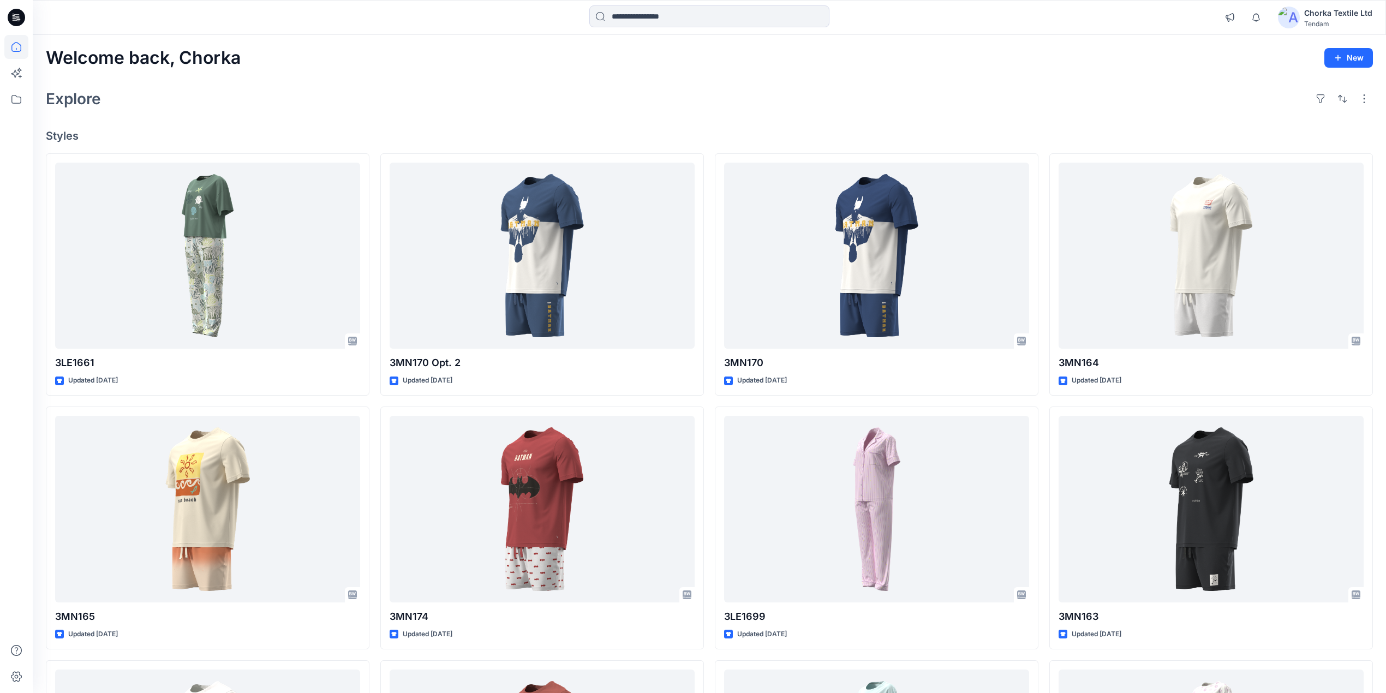
click at [1334, 11] on div "Chorka Textile Ltd" at bounding box center [1338, 13] width 68 height 13
click at [12, 47] on icon at bounding box center [16, 47] width 24 height 24
click at [11, 99] on icon at bounding box center [16, 99] width 10 height 9
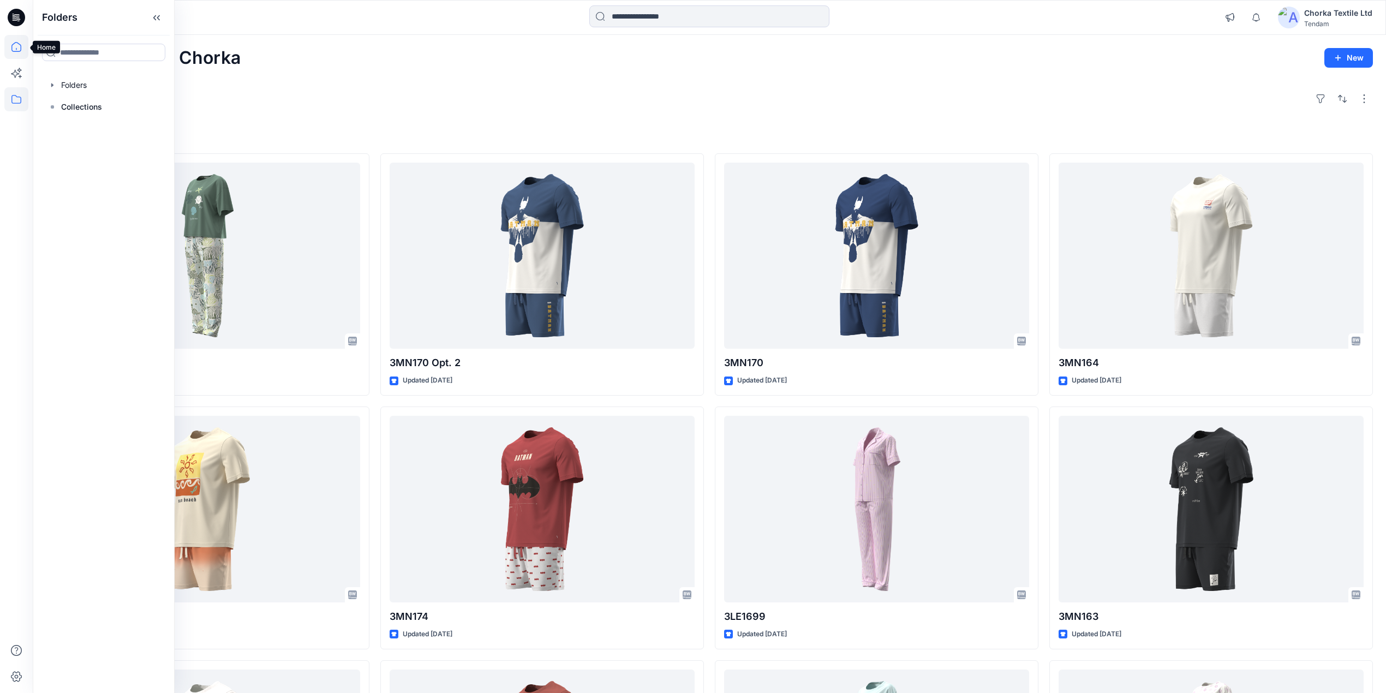
click at [13, 48] on icon at bounding box center [16, 47] width 24 height 24
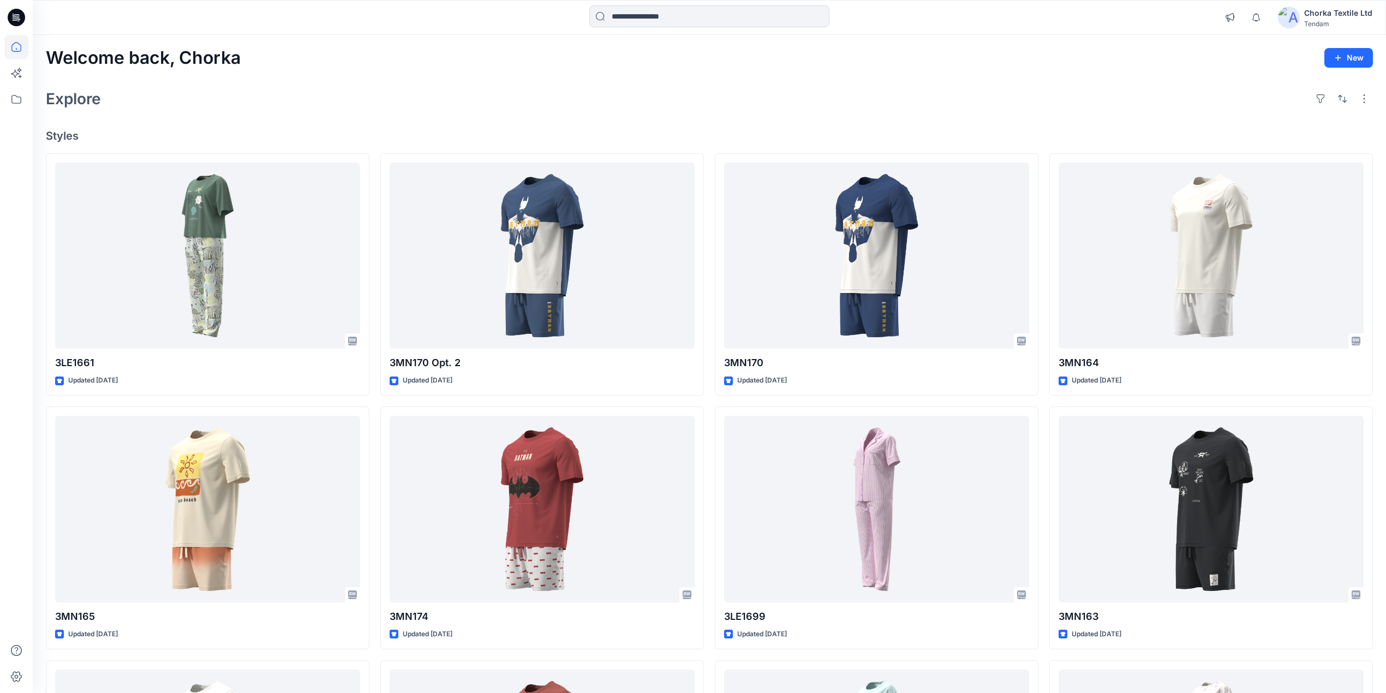
click at [22, 8] on icon at bounding box center [16, 17] width 17 height 35
click at [16, 14] on icon at bounding box center [16, 14] width 5 height 1
click at [1326, 14] on div "Chorka Textile Ltd" at bounding box center [1338, 13] width 68 height 13
click at [1244, 99] on p "Profile" at bounding box center [1240, 102] width 22 height 21
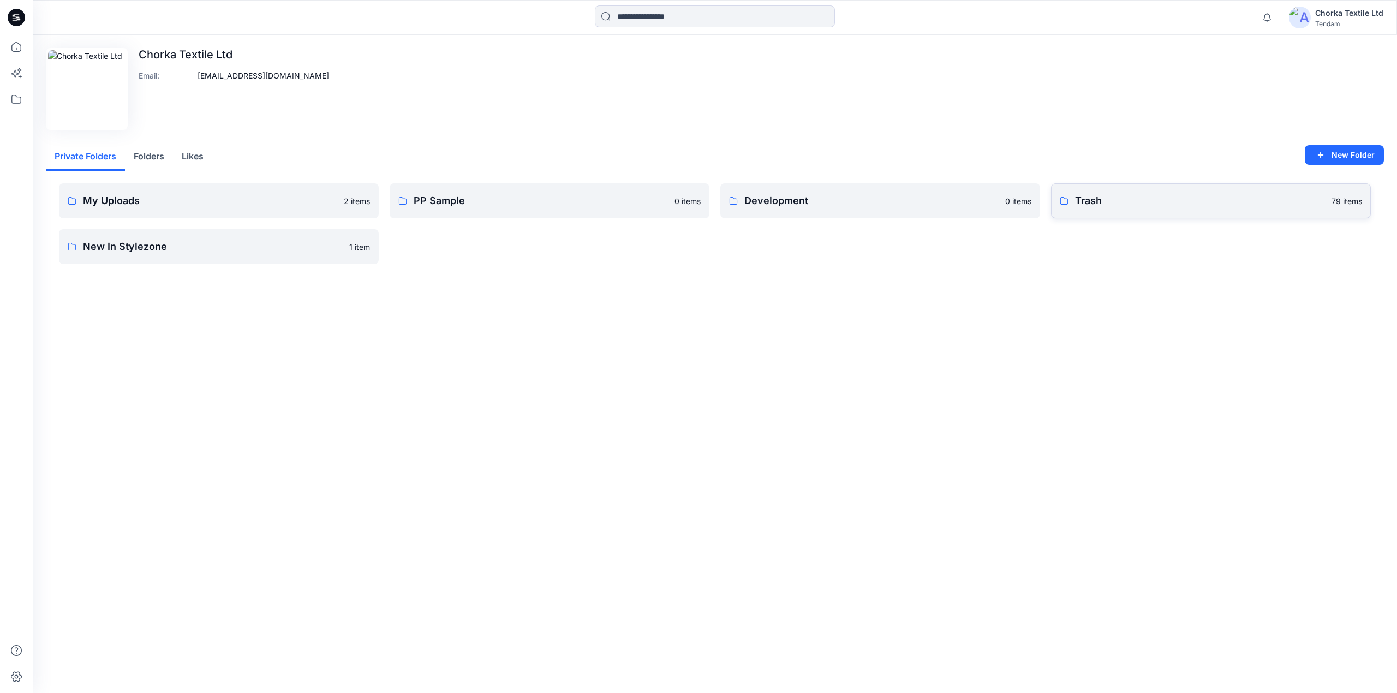
click at [1242, 196] on p "Trash" at bounding box center [1200, 200] width 250 height 15
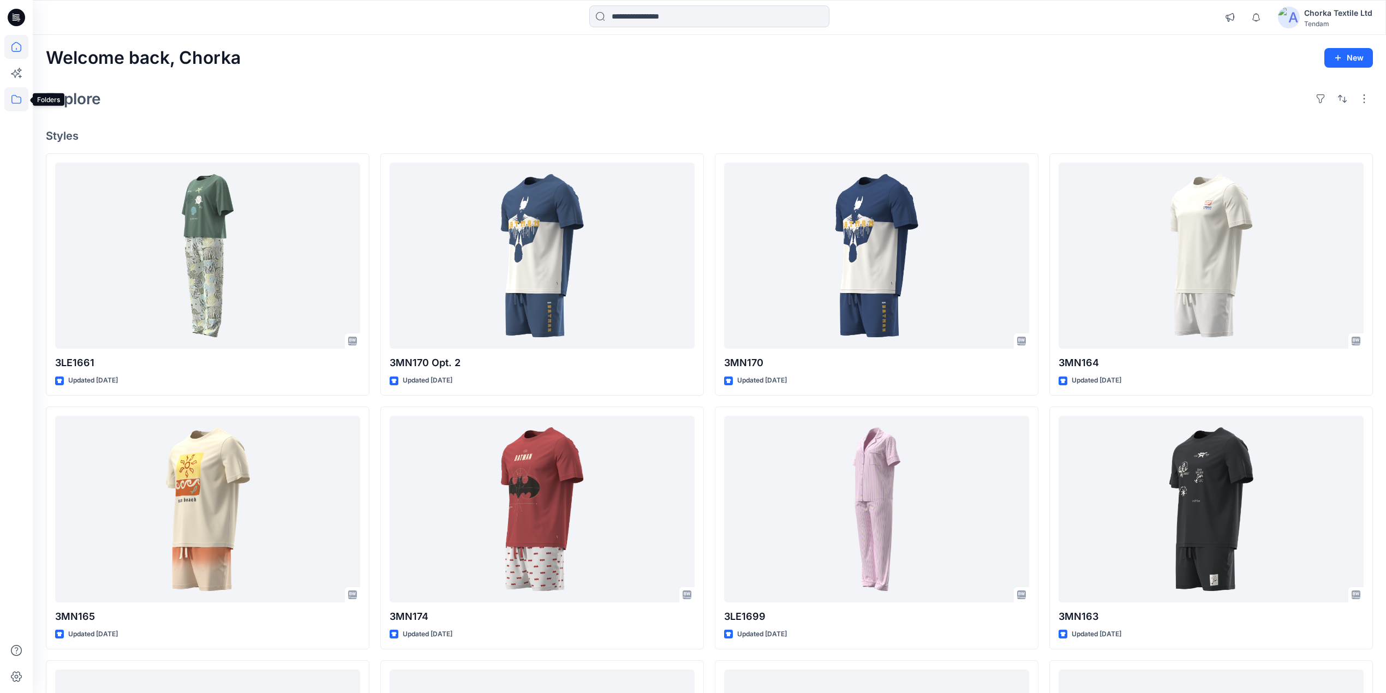
click at [14, 97] on icon at bounding box center [16, 99] width 24 height 24
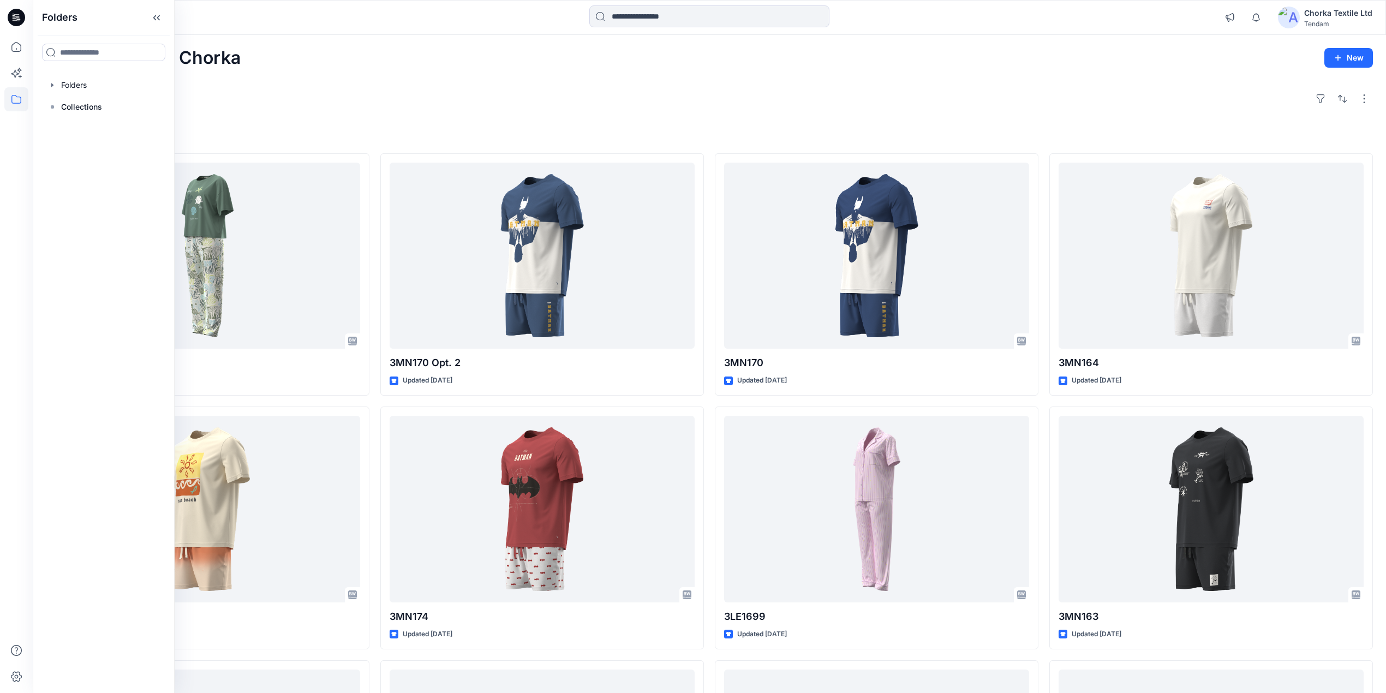
click at [411, 99] on div "Explore" at bounding box center [709, 99] width 1327 height 26
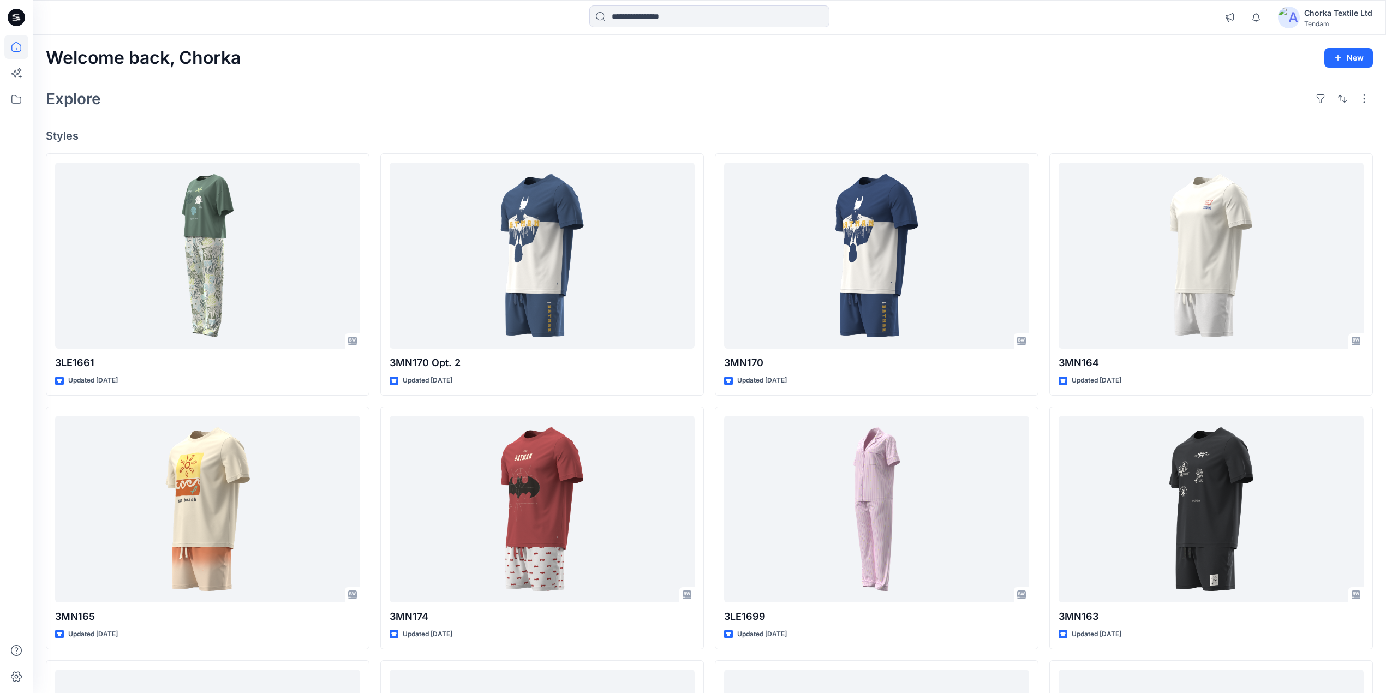
click at [18, 16] on icon at bounding box center [16, 17] width 17 height 17
click at [18, 100] on icon at bounding box center [16, 99] width 24 height 24
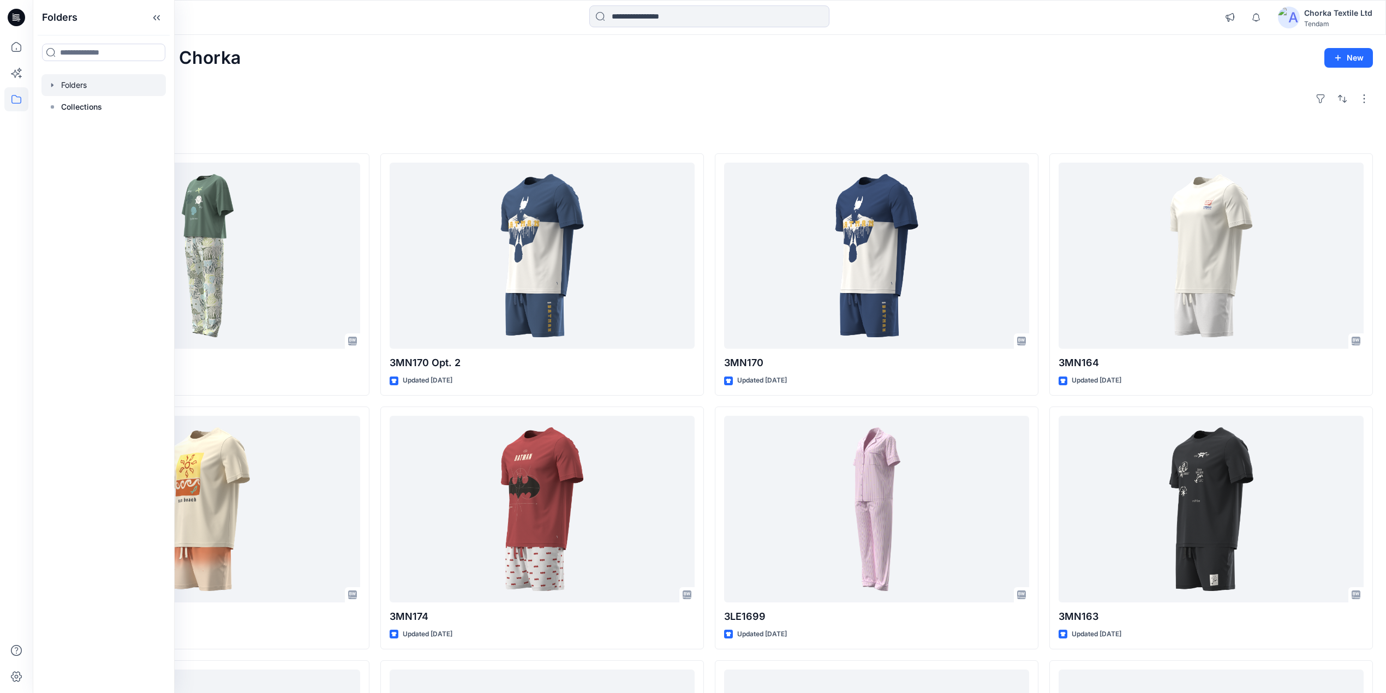
click at [80, 83] on div at bounding box center [103, 85] width 124 height 22
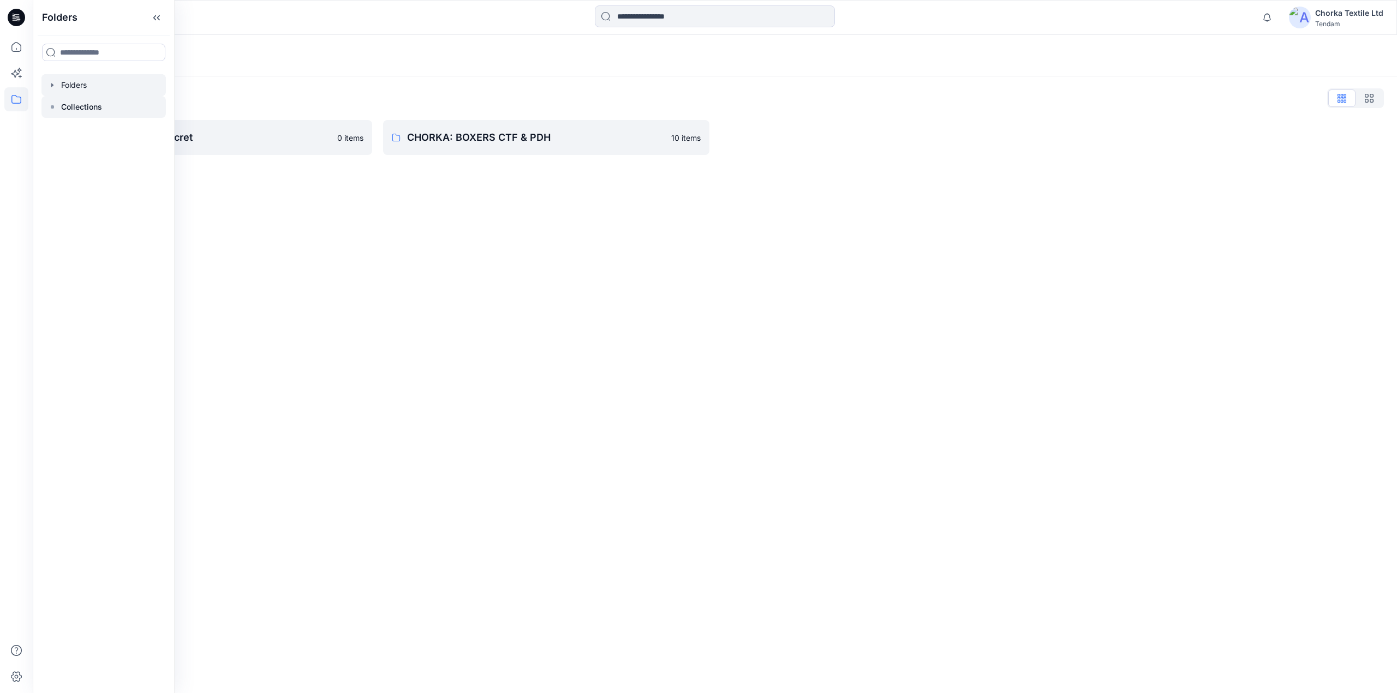
click at [86, 103] on p "Collections" at bounding box center [81, 106] width 41 height 13
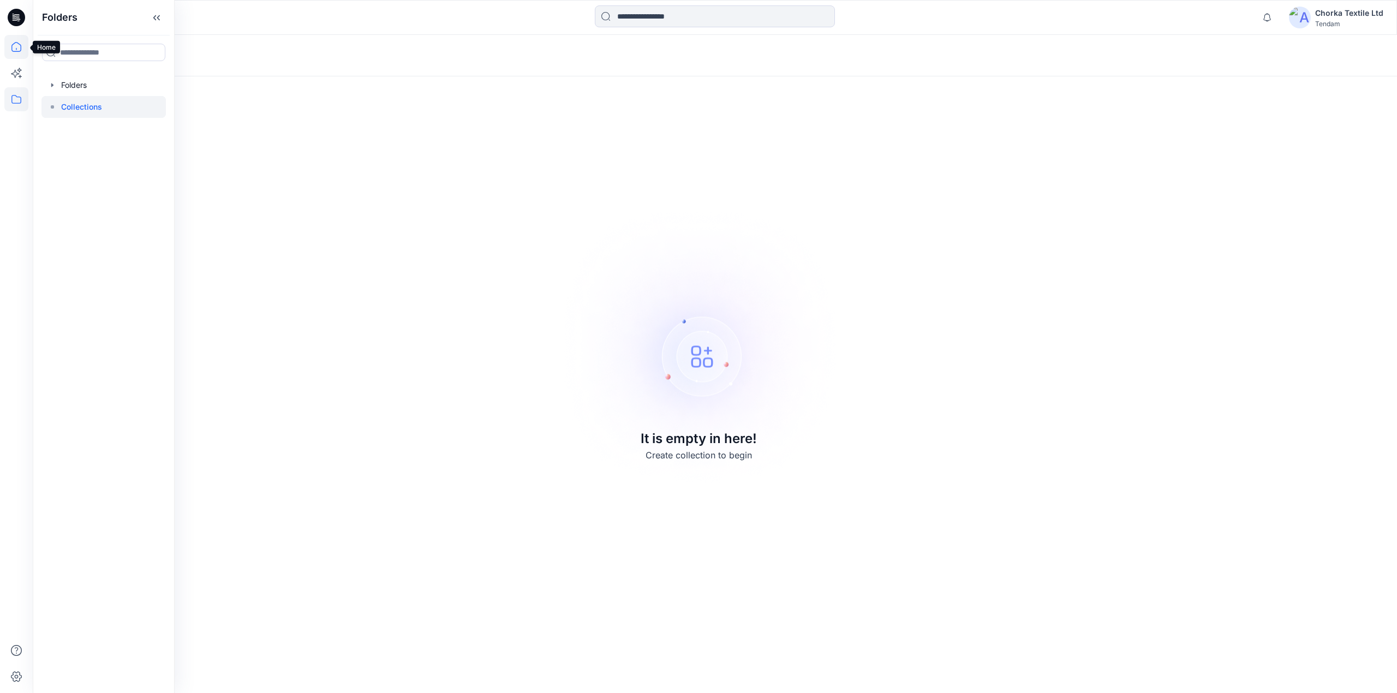
click at [14, 44] on icon at bounding box center [16, 47] width 24 height 24
